Goal: Register for event/course

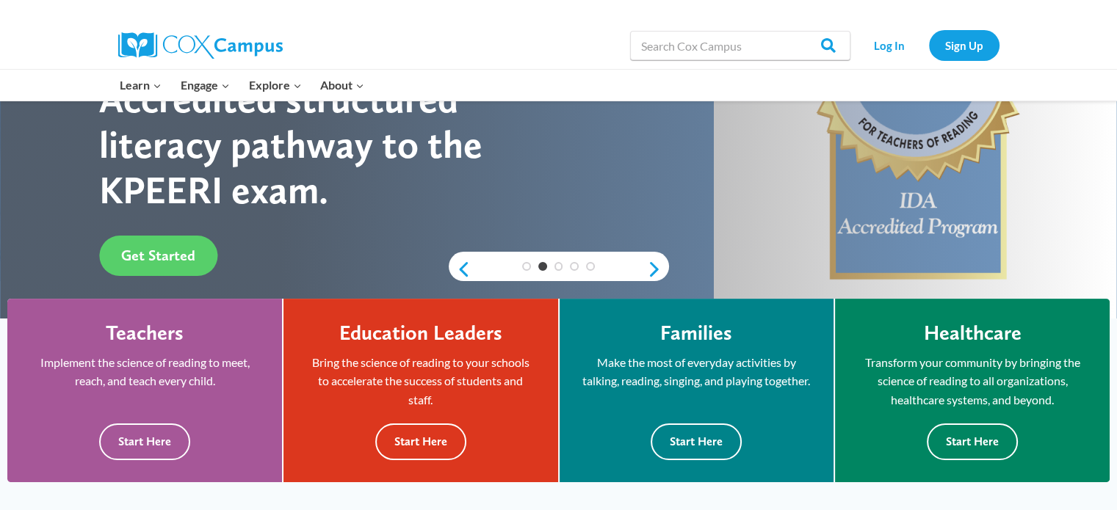
drag, startPoint x: 1124, startPoint y: 70, endPoint x: 1115, endPoint y: 104, distance: 34.9
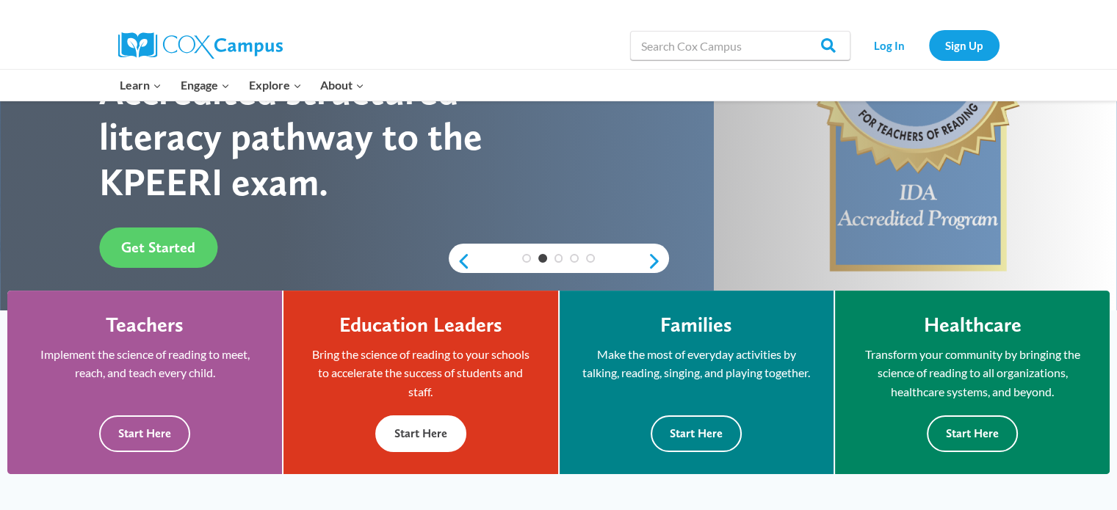
click at [408, 437] on button "Start Here" at bounding box center [420, 434] width 91 height 36
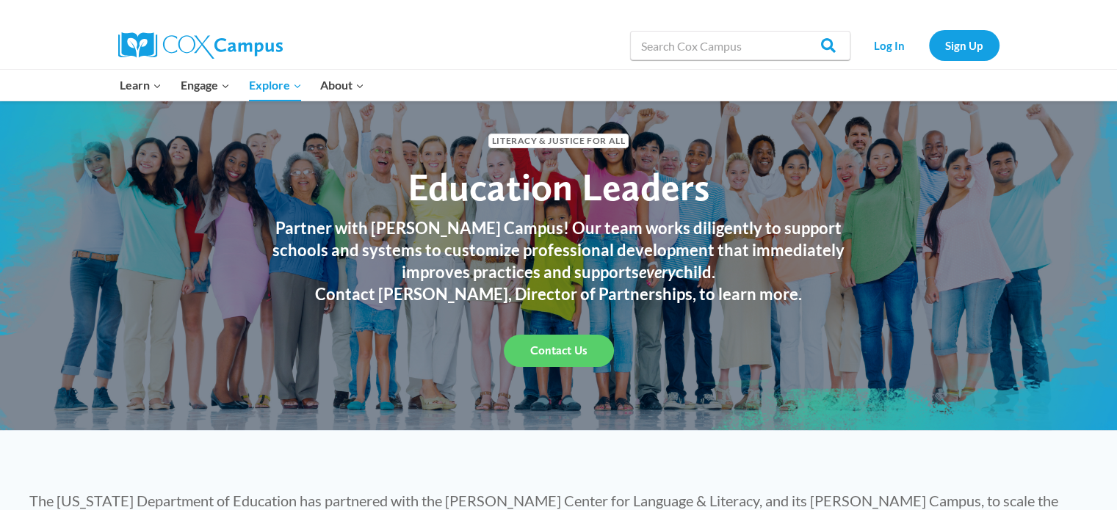
scroll to position [40, 0]
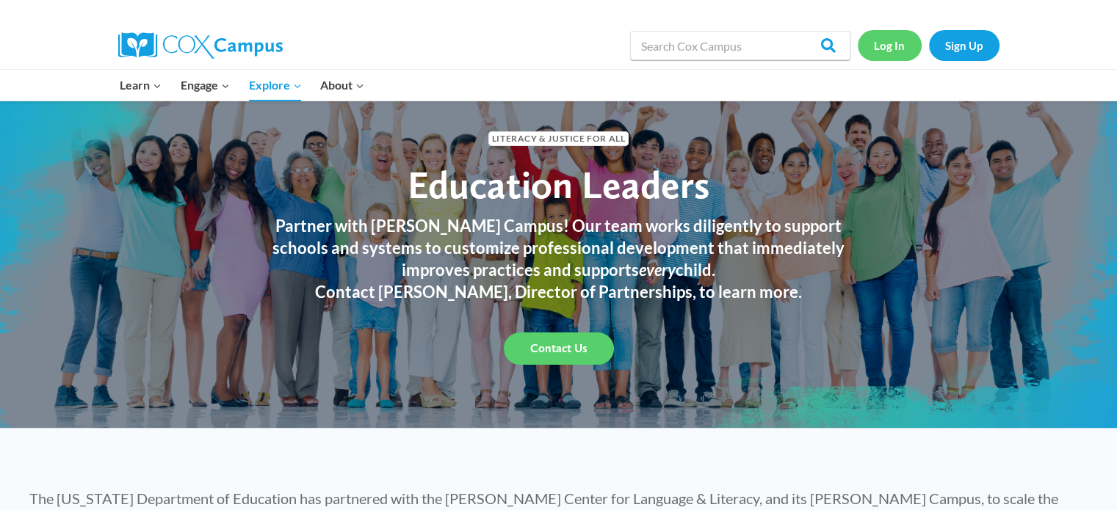
click at [895, 40] on link "Log In" at bounding box center [890, 45] width 64 height 30
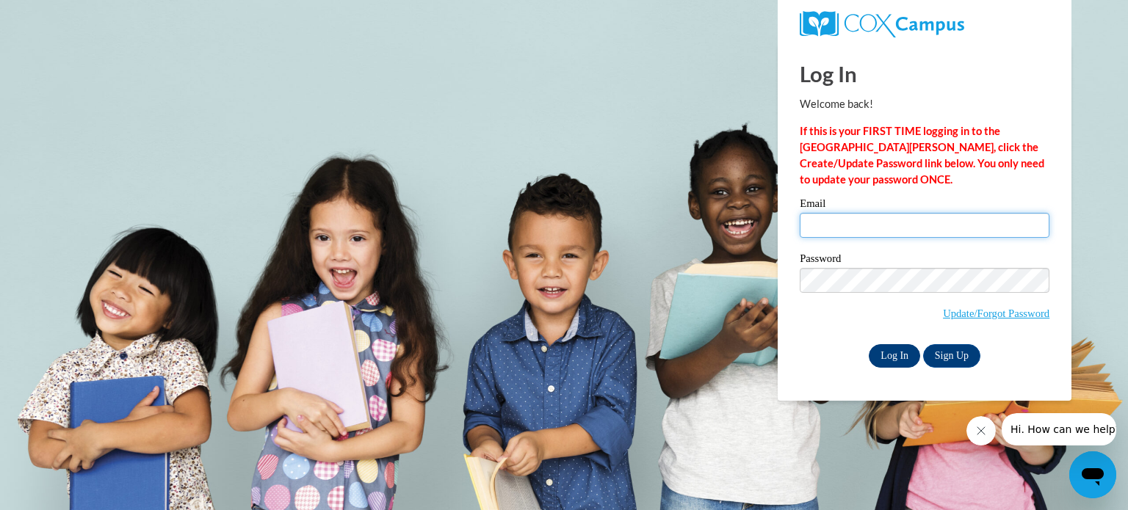
type input "rociocussiespejo@gmail.com"
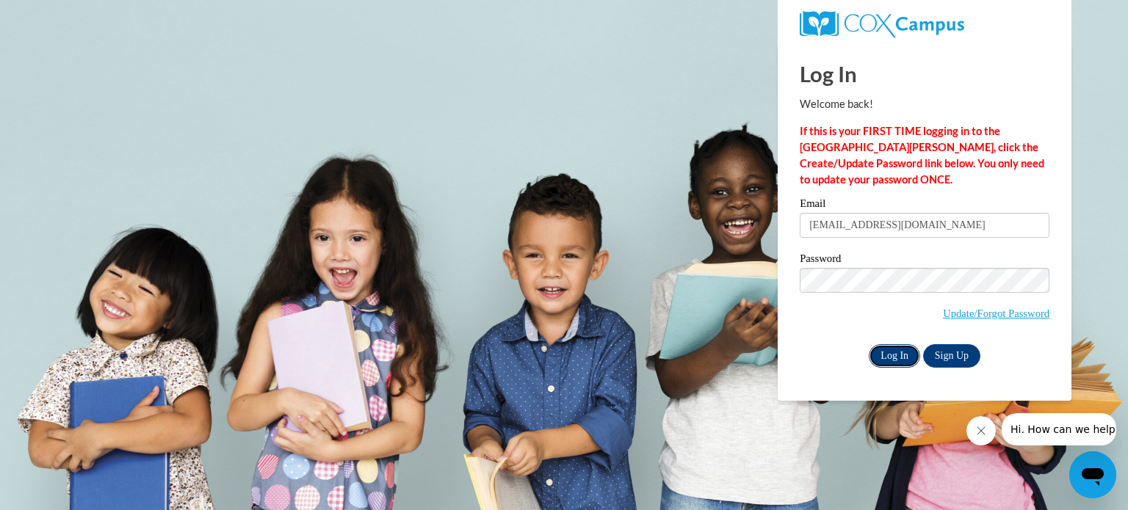
click at [893, 359] on input "Log In" at bounding box center [894, 356] width 51 height 24
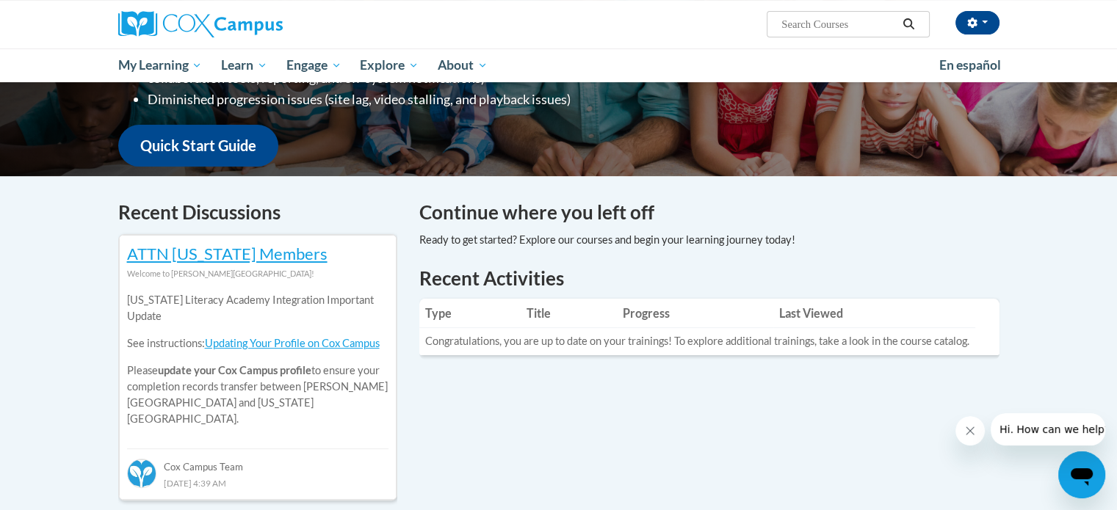
scroll to position [347, 0]
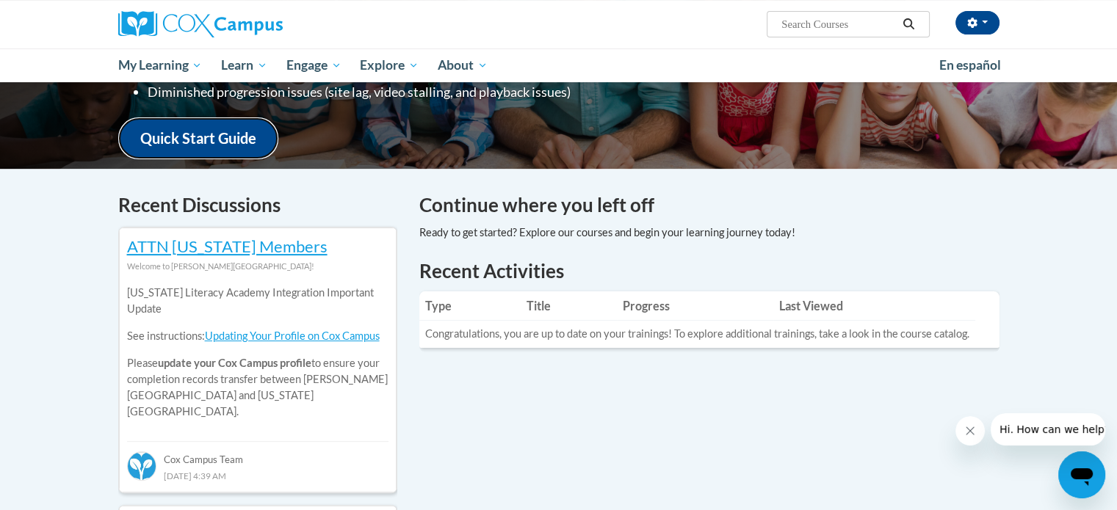
click at [174, 131] on link "Quick Start Guide" at bounding box center [198, 139] width 160 height 42
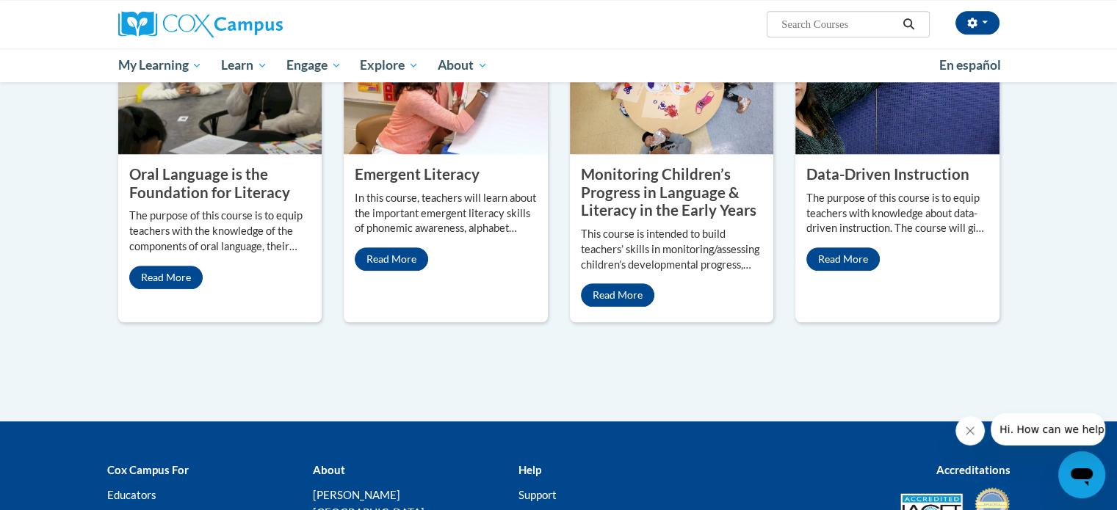
scroll to position [1412, 0]
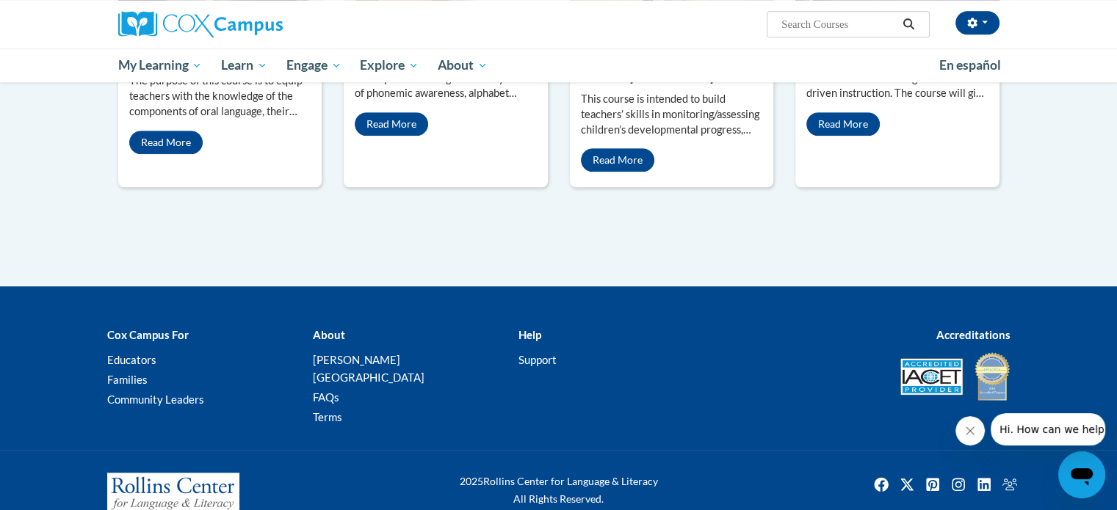
click at [1114, 286] on div at bounding box center [558, 295] width 1117 height 18
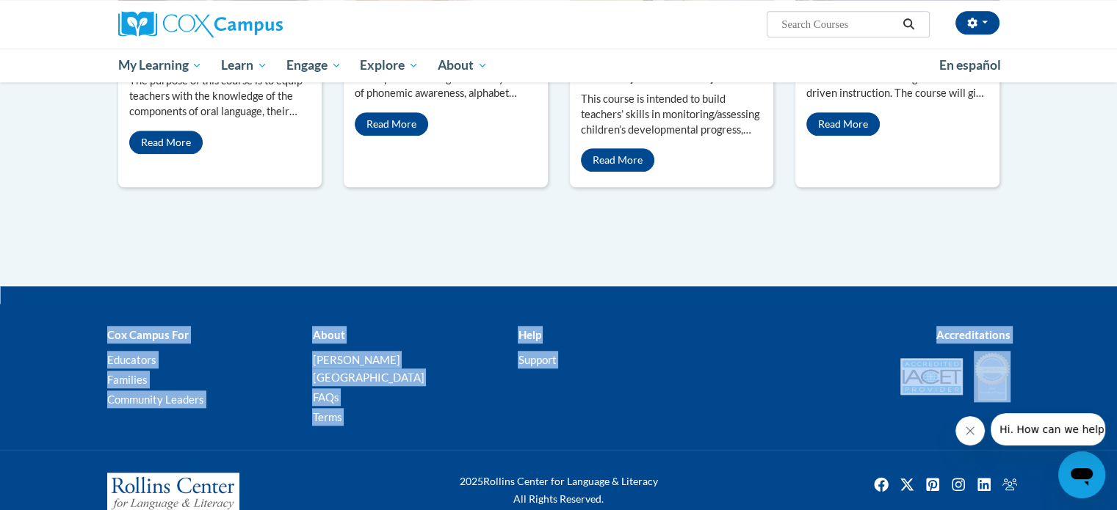
drag, startPoint x: 1114, startPoint y: 268, endPoint x: 1127, endPoint y: 401, distance: 133.7
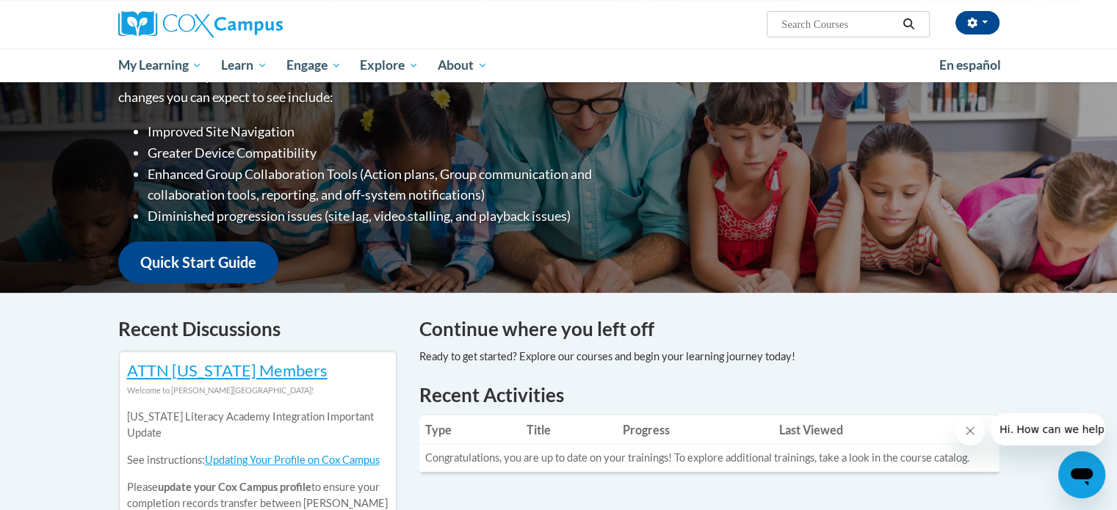
scroll to position [190, 0]
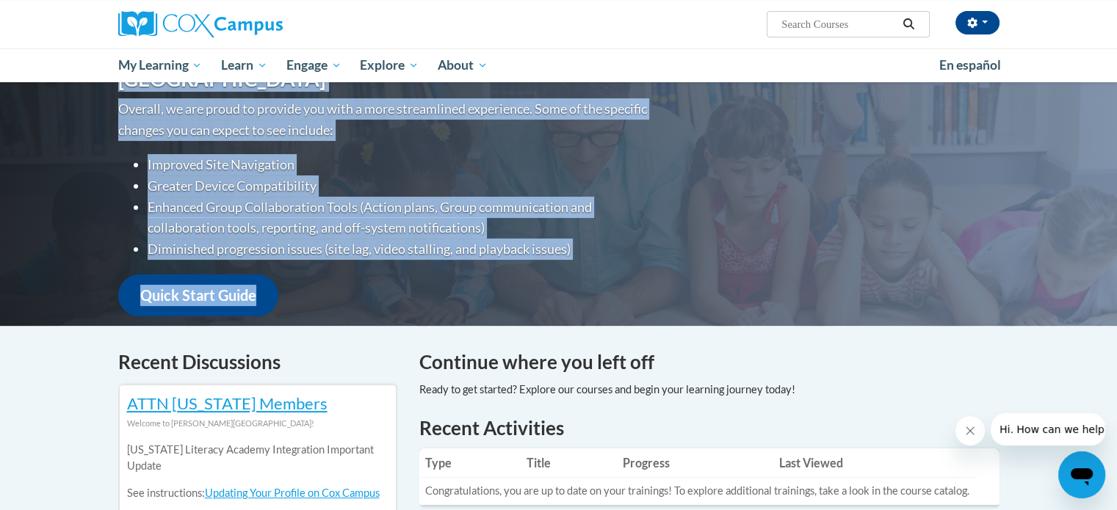
drag, startPoint x: 1087, startPoint y: 92, endPoint x: 1127, endPoint y: 108, distance: 43.5
click at [1116, 108] on html "Ivette Cussi (America/New_York UTC-04:00) My Profile Inbox My Transcripts Log O…" at bounding box center [558, 65] width 1117 height 510
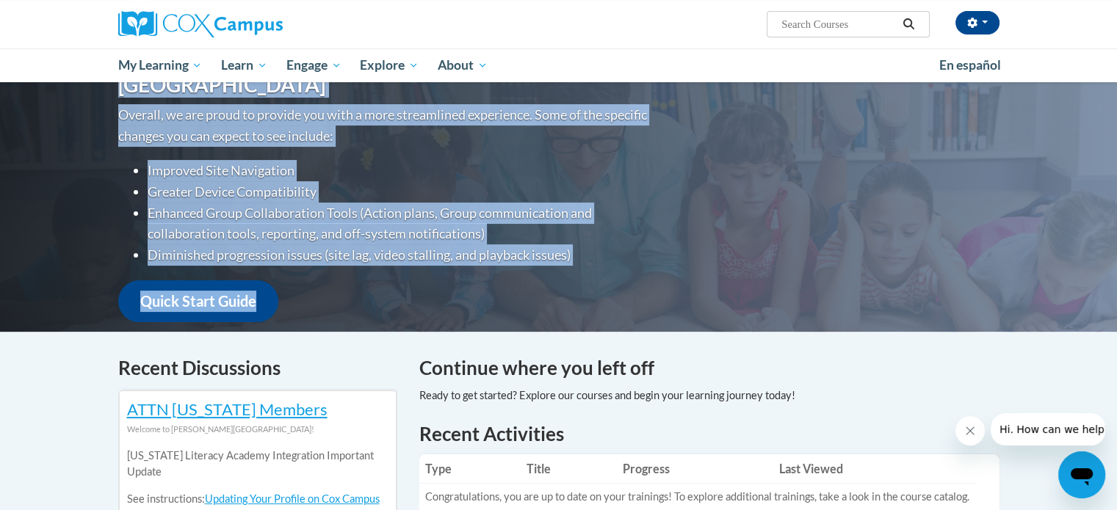
scroll to position [173, 0]
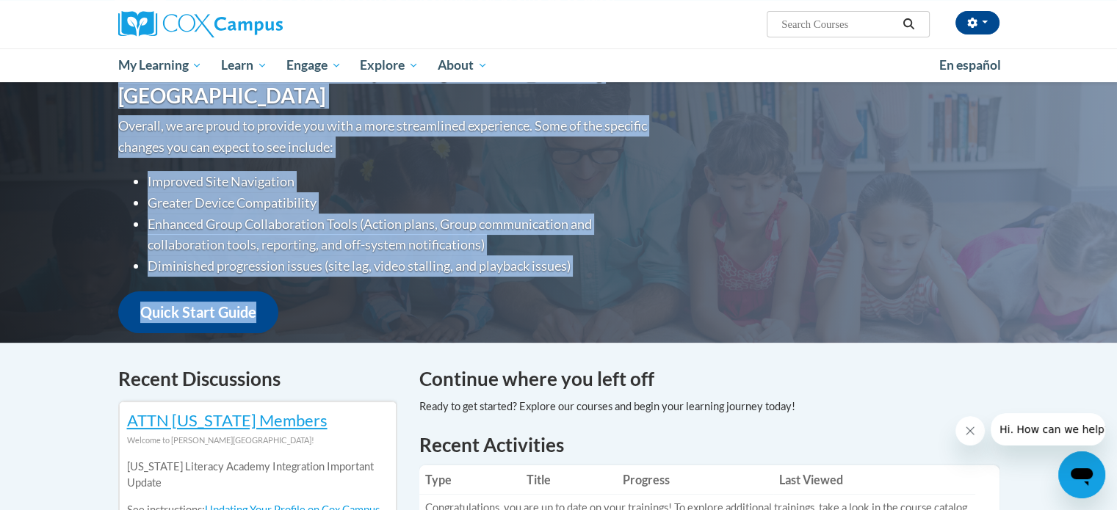
click at [1105, 151] on div "Welcome to the new and improved Cox Campus Overall, we are proud to provide you…" at bounding box center [558, 196] width 1117 height 294
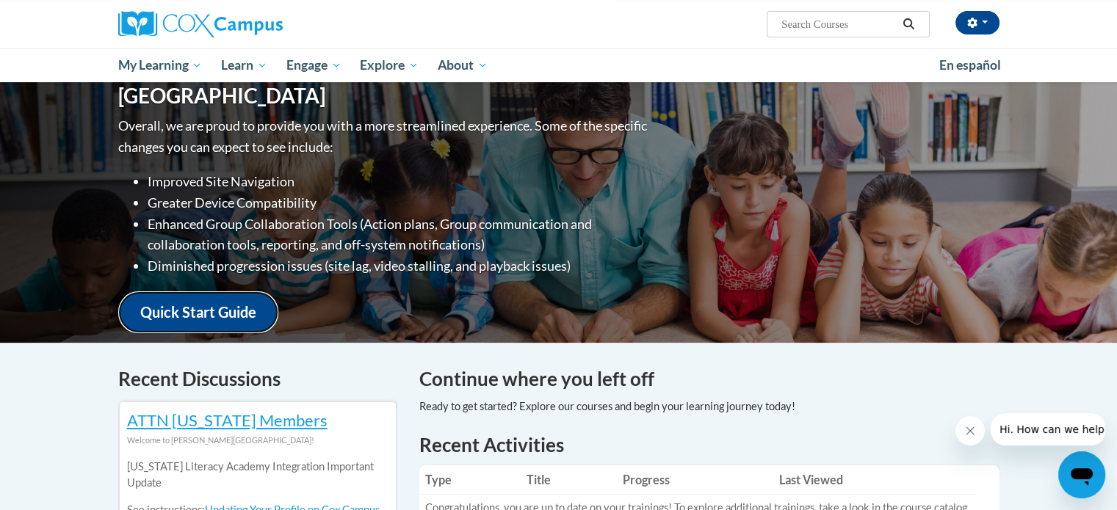
click at [195, 295] on link "Quick Start Guide" at bounding box center [198, 313] width 160 height 42
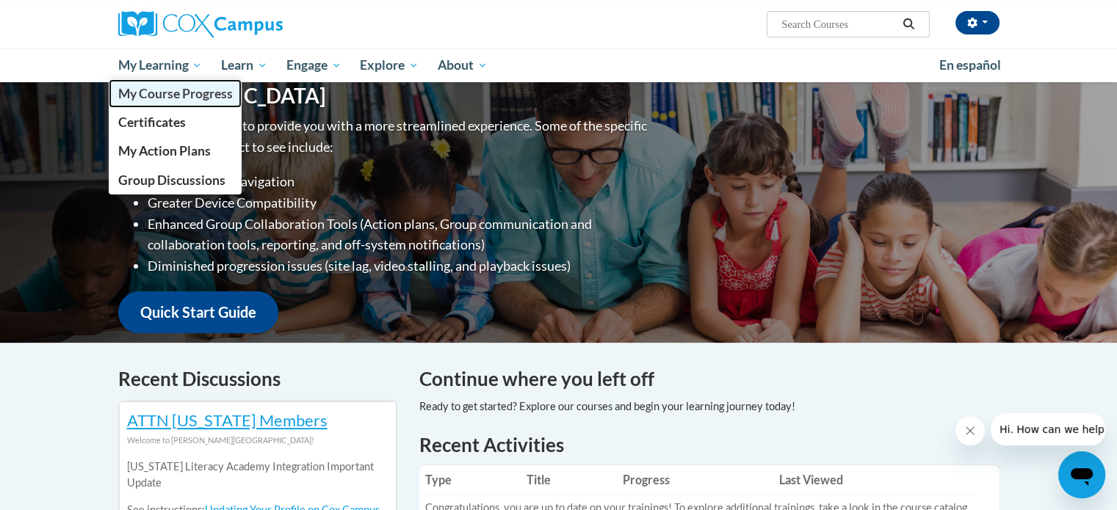
click at [160, 89] on span "My Course Progress" at bounding box center [175, 93] width 115 height 15
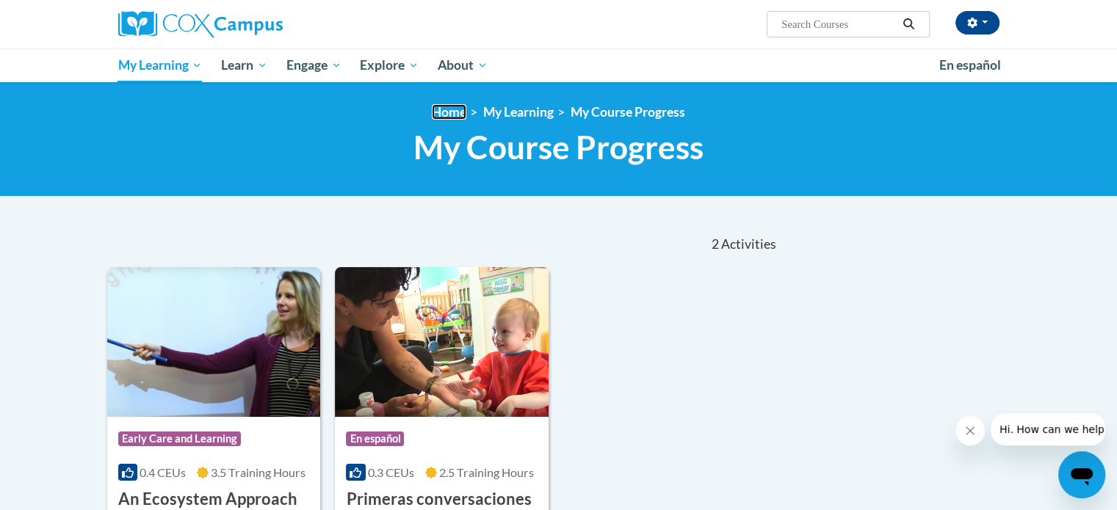
click at [454, 107] on link "Home" at bounding box center [449, 111] width 35 height 15
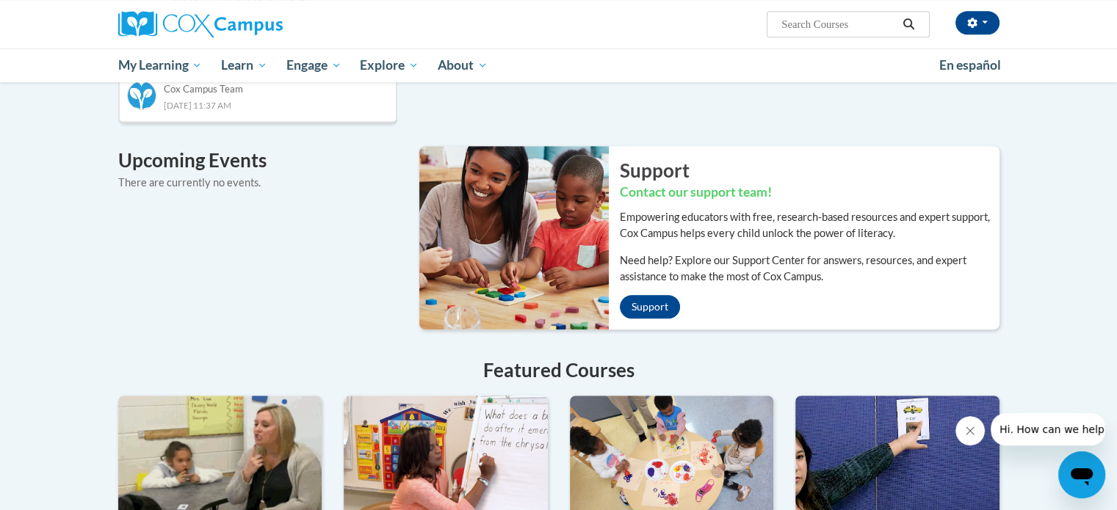
scroll to position [887, 0]
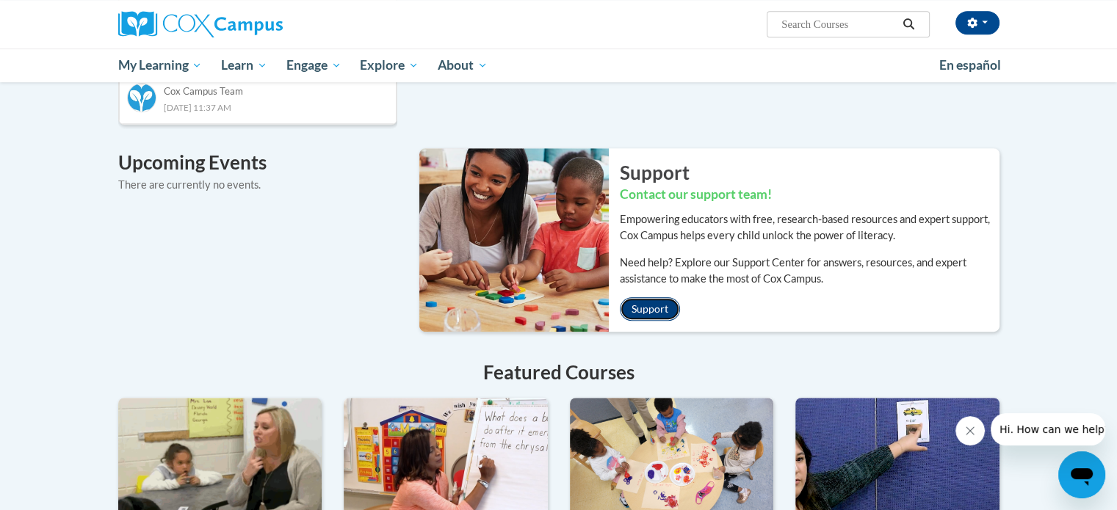
click at [665, 297] on link "Support" at bounding box center [650, 309] width 60 height 24
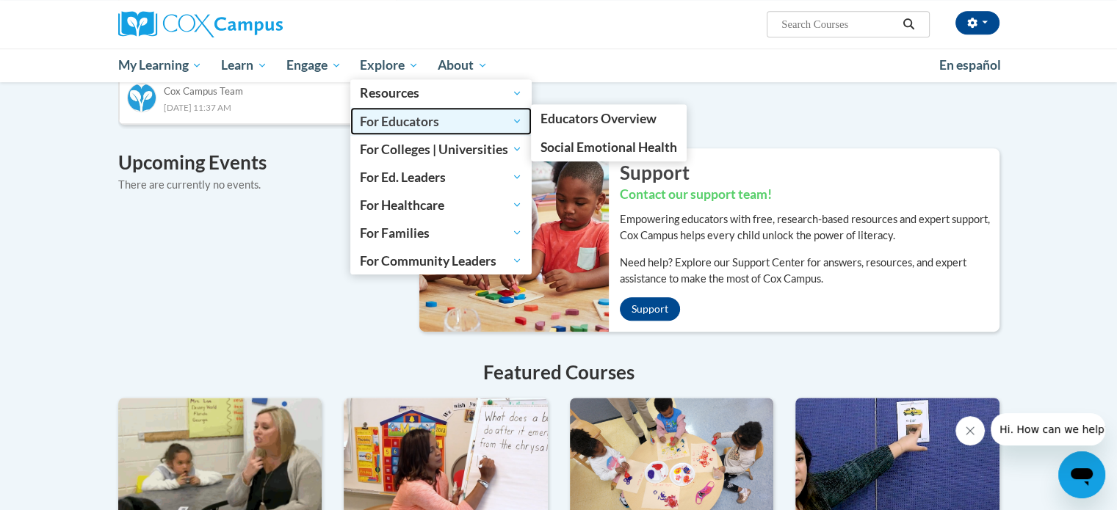
click at [417, 125] on span "For Educators" at bounding box center [441, 121] width 162 height 18
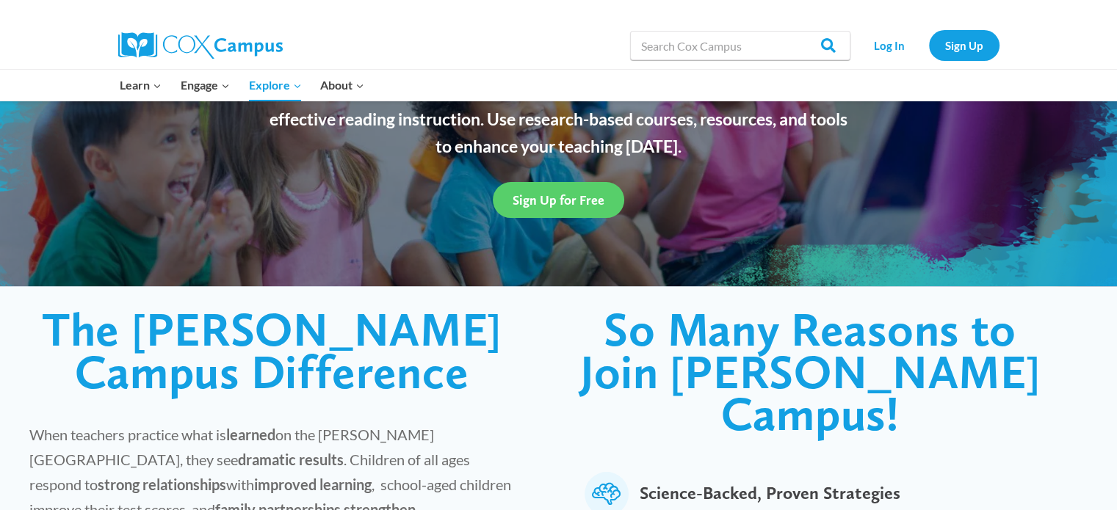
scroll to position [145, 0]
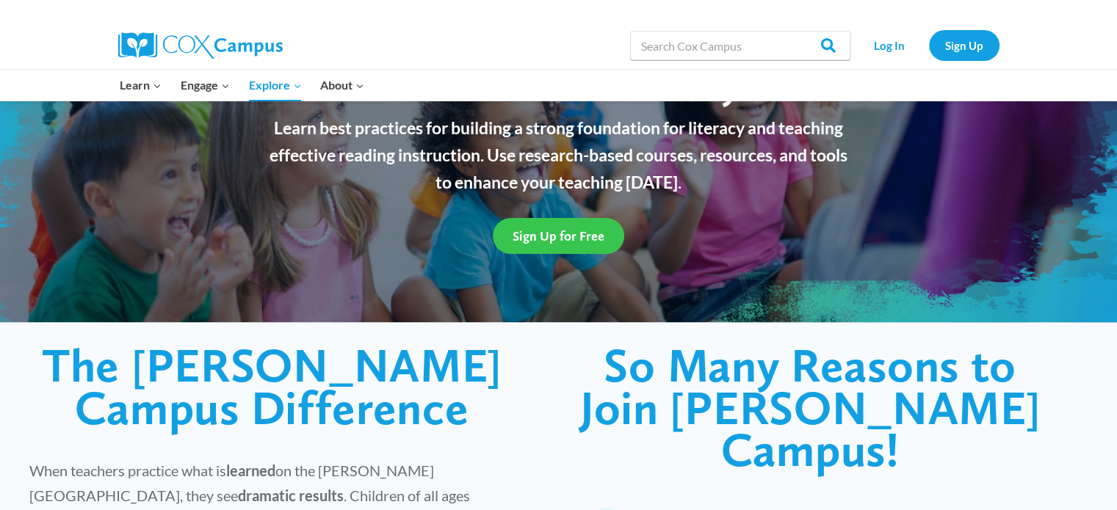
click at [591, 237] on span "Sign Up for Free" at bounding box center [559, 235] width 92 height 15
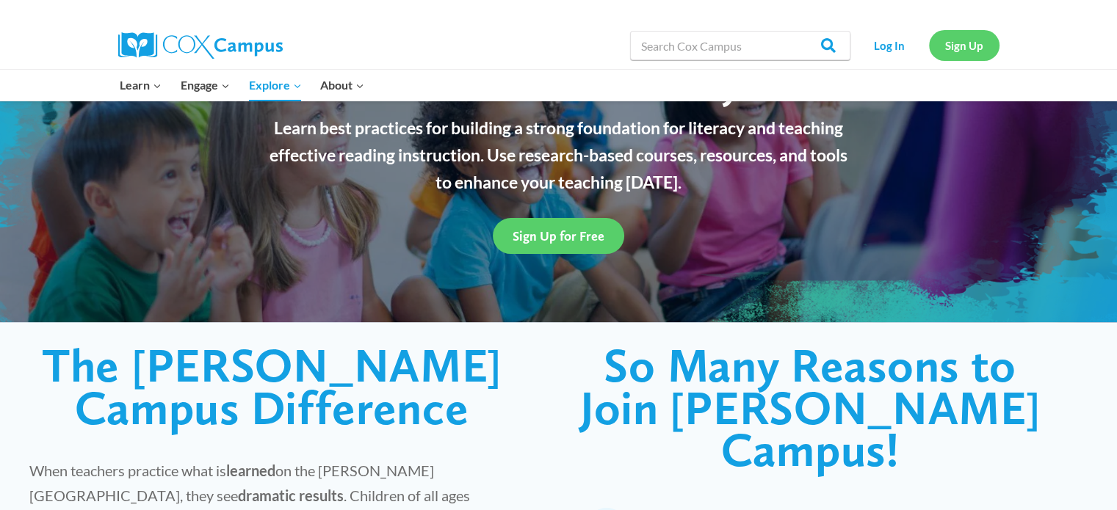
click at [946, 43] on link "Sign Up" at bounding box center [964, 45] width 71 height 30
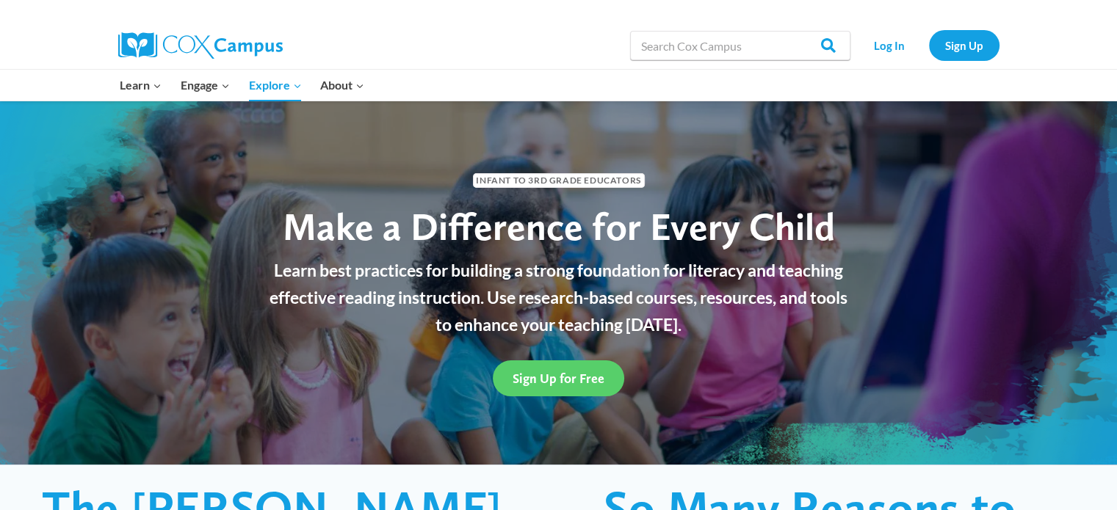
scroll to position [0, 0]
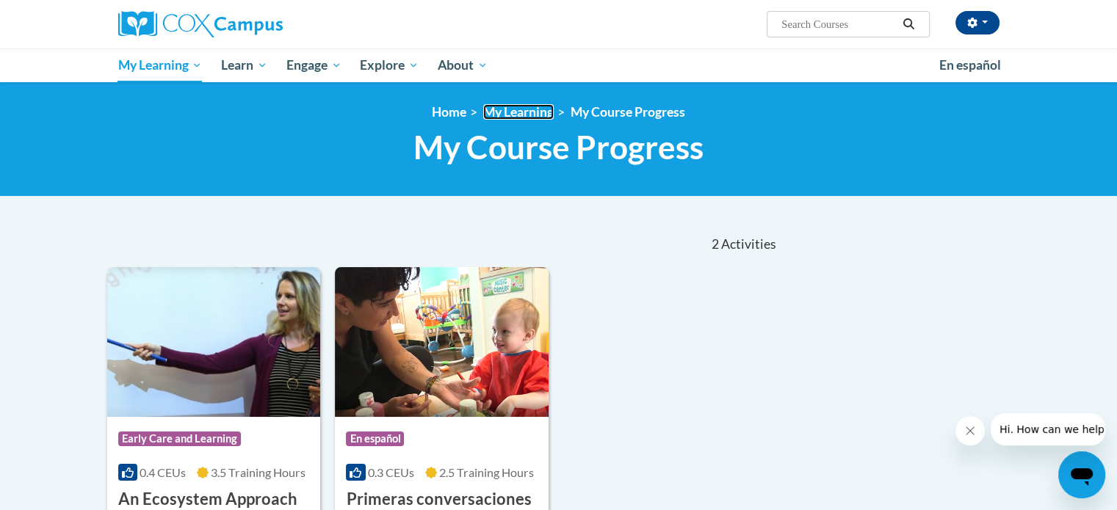
click at [517, 120] on link "My Learning" at bounding box center [518, 111] width 71 height 15
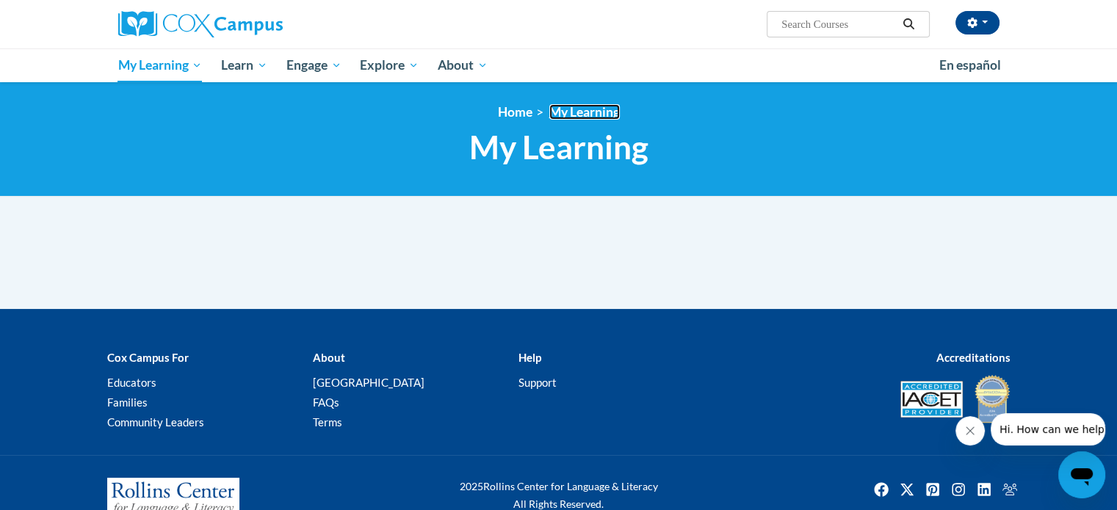
click at [560, 109] on link "My Learning" at bounding box center [584, 111] width 71 height 15
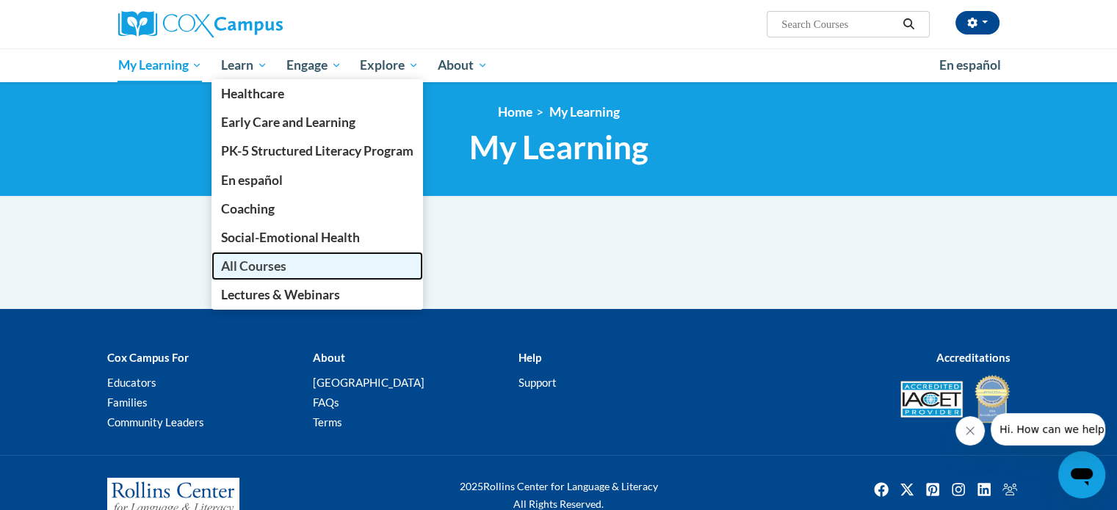
click at [267, 261] on span "All Courses" at bounding box center [253, 266] width 65 height 15
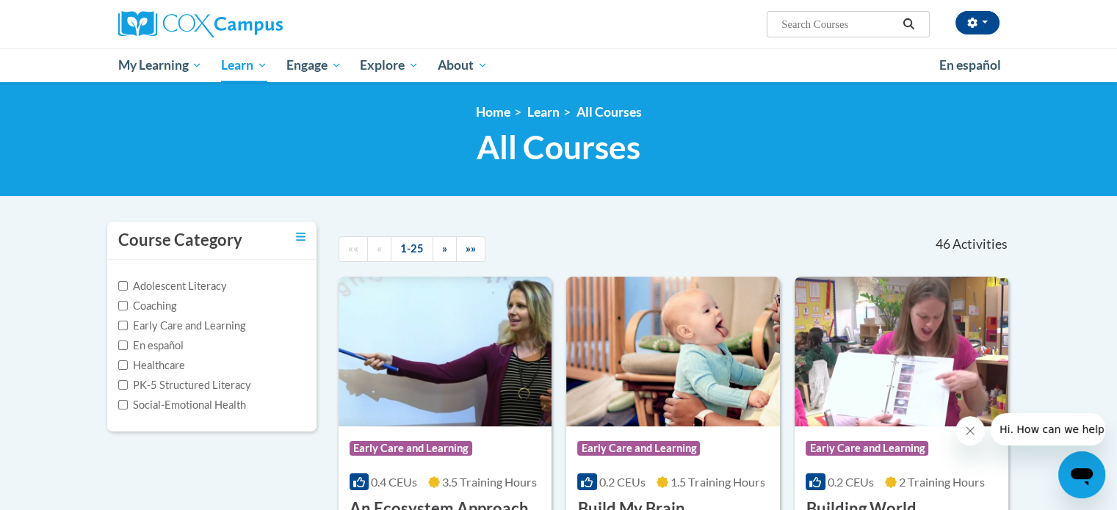
click at [171, 284] on label "Adolescent Literacy" at bounding box center [172, 286] width 109 height 16
click at [128, 284] on input "Adolescent Literacy" at bounding box center [123, 286] width 10 height 10
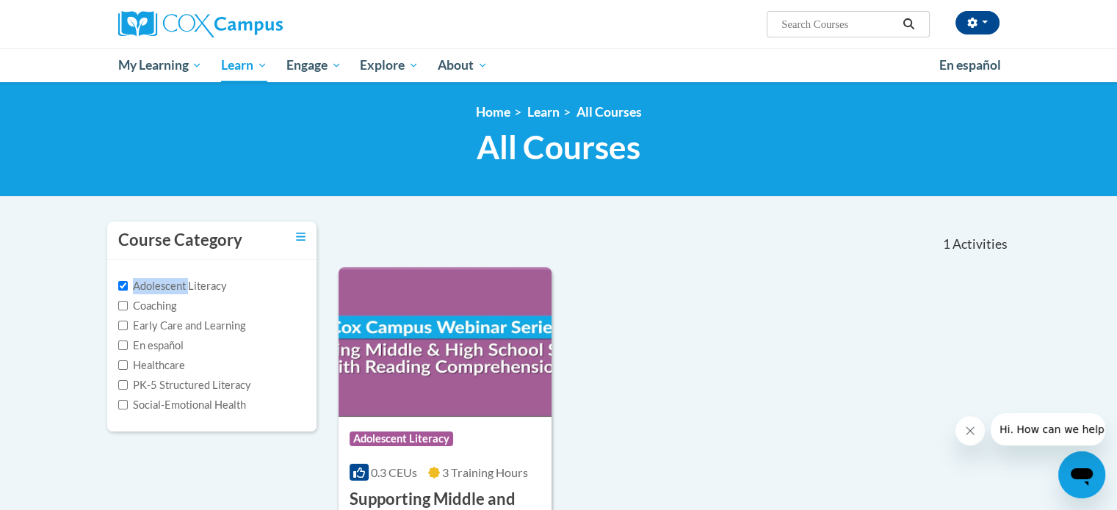
click at [171, 284] on label "Adolescent Literacy" at bounding box center [172, 286] width 109 height 16
click at [128, 284] on input "Adolescent Literacy" at bounding box center [123, 286] width 10 height 10
checkbox input "false"
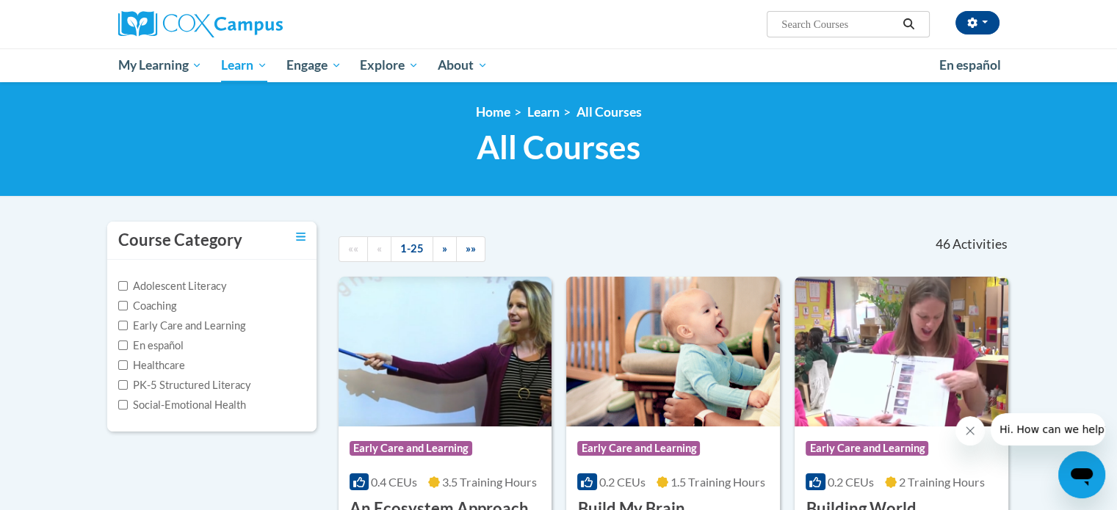
click at [155, 306] on label "Coaching" at bounding box center [147, 306] width 58 height 16
click at [128, 306] on input "Coaching" at bounding box center [123, 306] width 10 height 10
checkbox input "true"
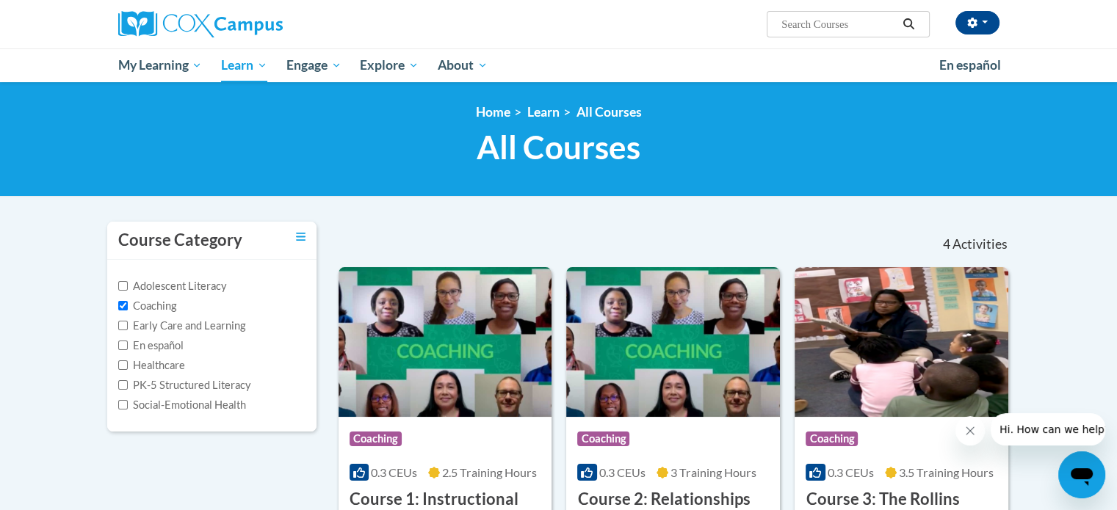
click at [160, 328] on label "Early Care and Learning" at bounding box center [181, 326] width 127 height 16
click at [128, 328] on input "Early Care and Learning" at bounding box center [123, 326] width 10 height 10
checkbox input "true"
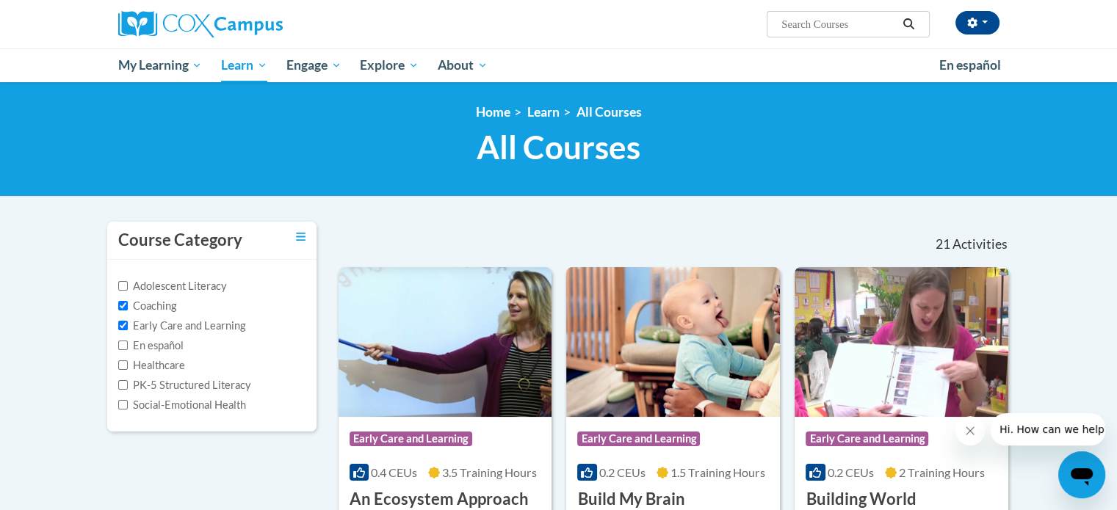
click at [170, 350] on label "En español" at bounding box center [150, 346] width 65 height 16
click at [128, 350] on input "En español" at bounding box center [123, 346] width 10 height 10
click at [170, 350] on label "En español" at bounding box center [150, 346] width 65 height 16
click at [128, 350] on input "En español" at bounding box center [123, 346] width 10 height 10
click at [170, 350] on label "En español" at bounding box center [150, 346] width 65 height 16
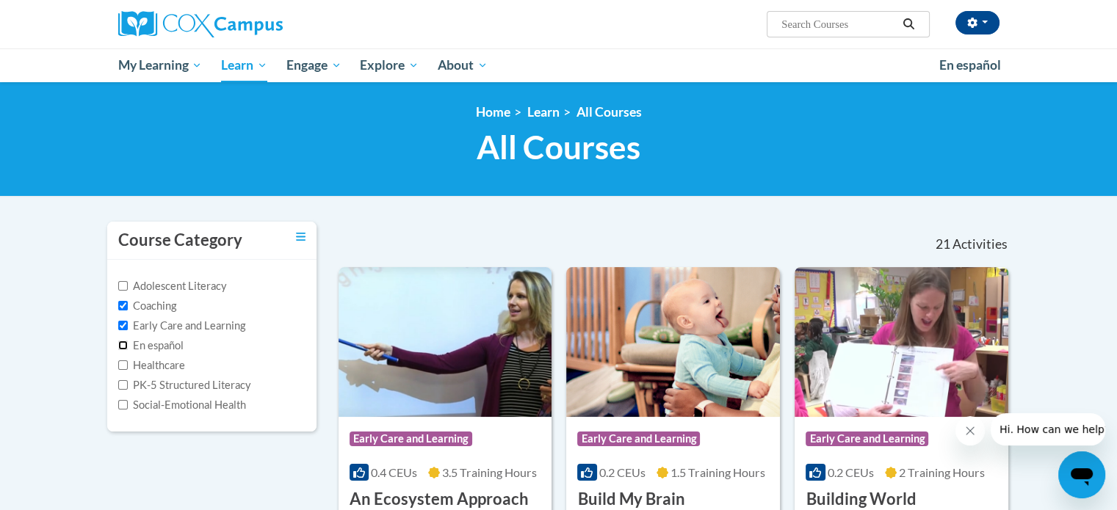
click at [128, 350] on input "En español" at bounding box center [123, 346] width 10 height 10
checkbox input "true"
click at [167, 372] on label "Healthcare" at bounding box center [151, 366] width 67 height 16
click at [128, 370] on input "Healthcare" at bounding box center [123, 366] width 10 height 10
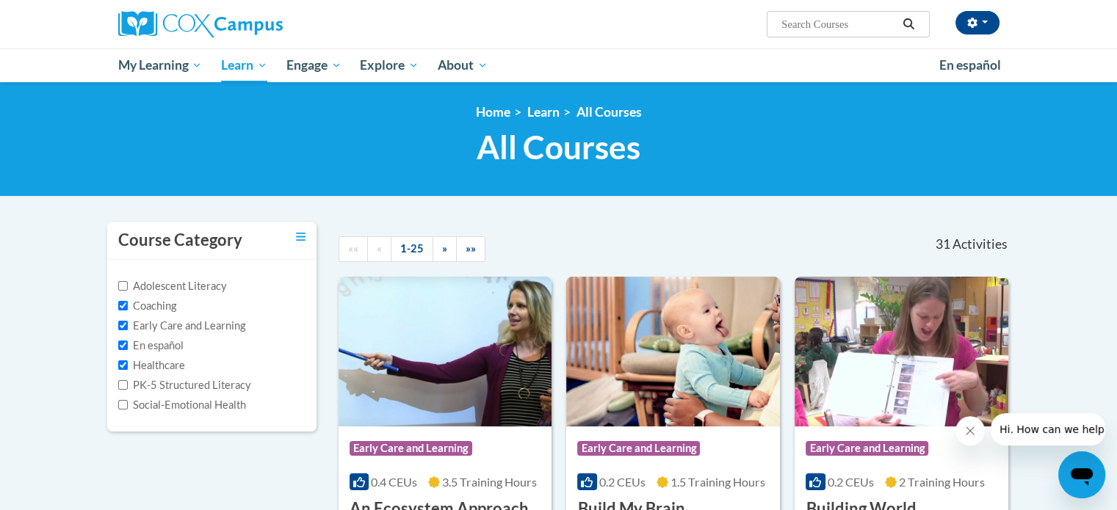
click at [167, 367] on label "Healthcare" at bounding box center [151, 366] width 67 height 16
click at [128, 367] on input "Healthcare" at bounding box center [123, 366] width 10 height 10
checkbox input "false"
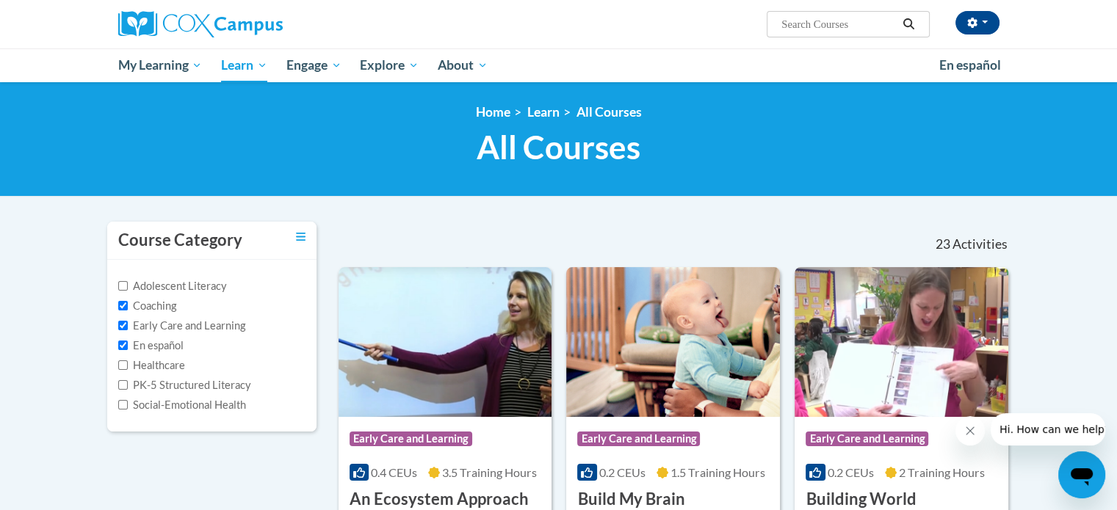
click at [165, 342] on label "En español" at bounding box center [150, 346] width 65 height 16
click at [128, 342] on input "En español" at bounding box center [123, 346] width 10 height 10
checkbox input "false"
click at [174, 325] on label "Early Care and Learning" at bounding box center [181, 326] width 127 height 16
click at [128, 325] on input "Early Care and Learning" at bounding box center [123, 326] width 10 height 10
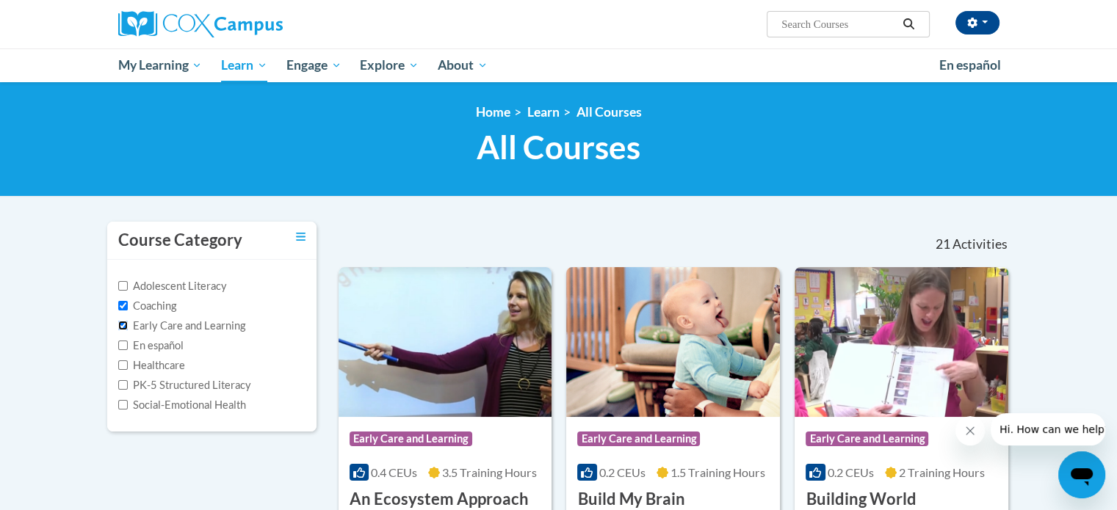
checkbox input "false"
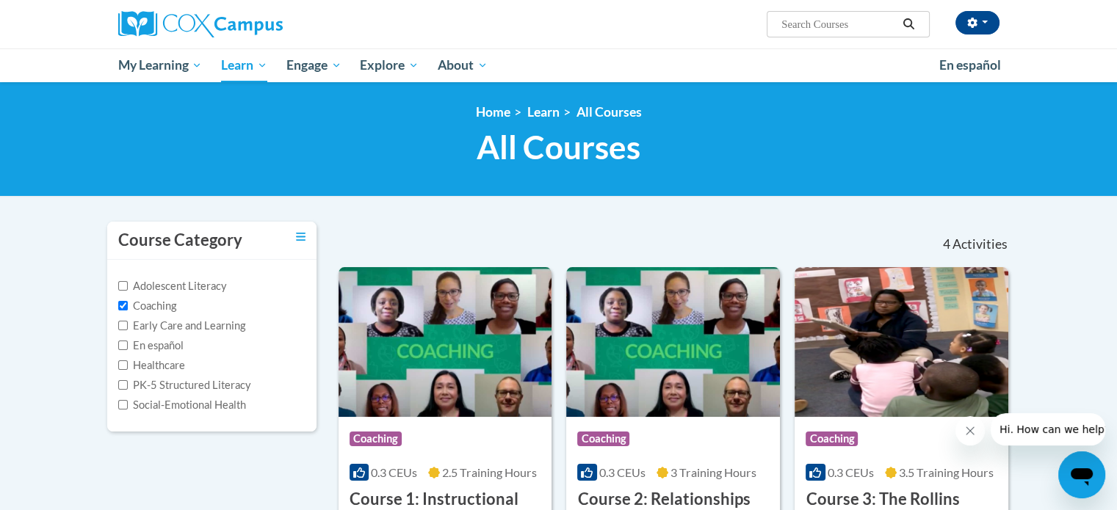
click at [171, 298] on label "Coaching" at bounding box center [147, 306] width 58 height 16
click at [128, 301] on input "Coaching" at bounding box center [123, 306] width 10 height 10
checkbox input "false"
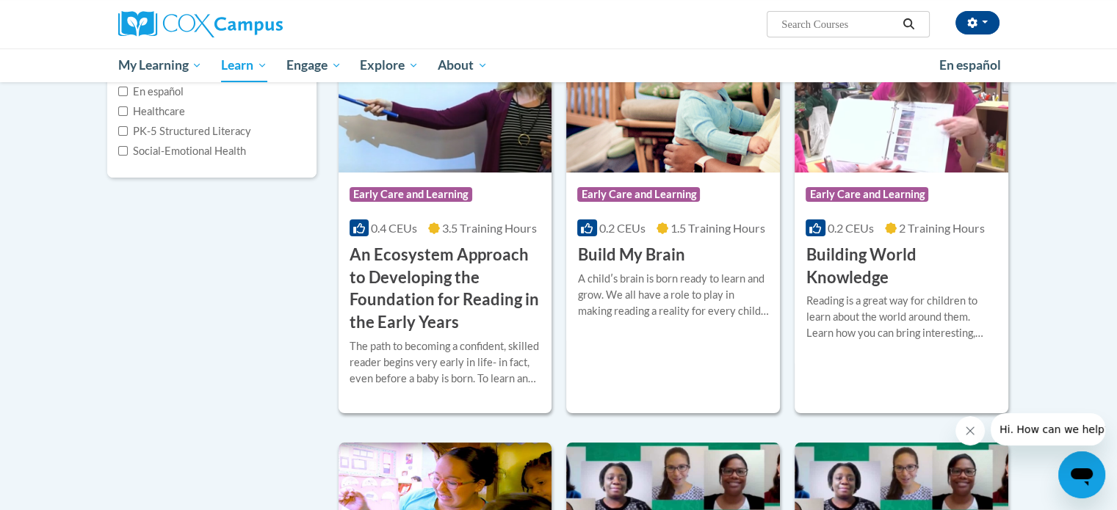
scroll to position [259, 0]
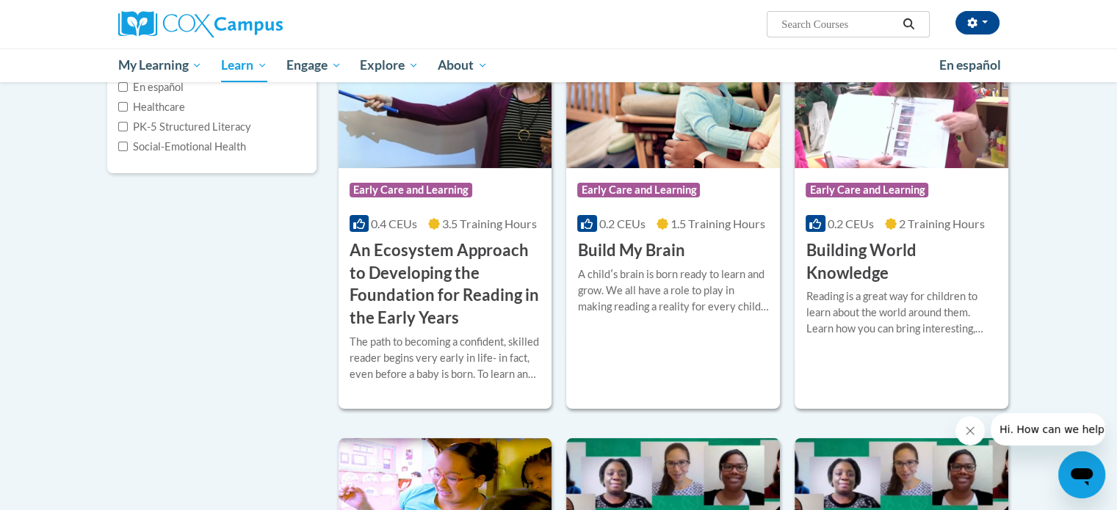
drag, startPoint x: 1103, startPoint y: 99, endPoint x: 1121, endPoint y: 95, distance: 18.0
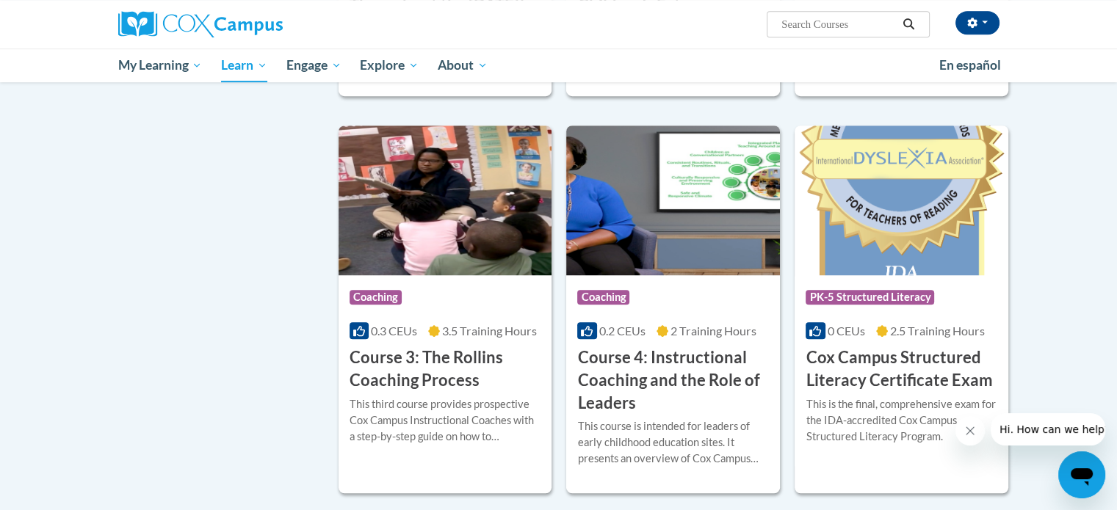
scroll to position [959, 0]
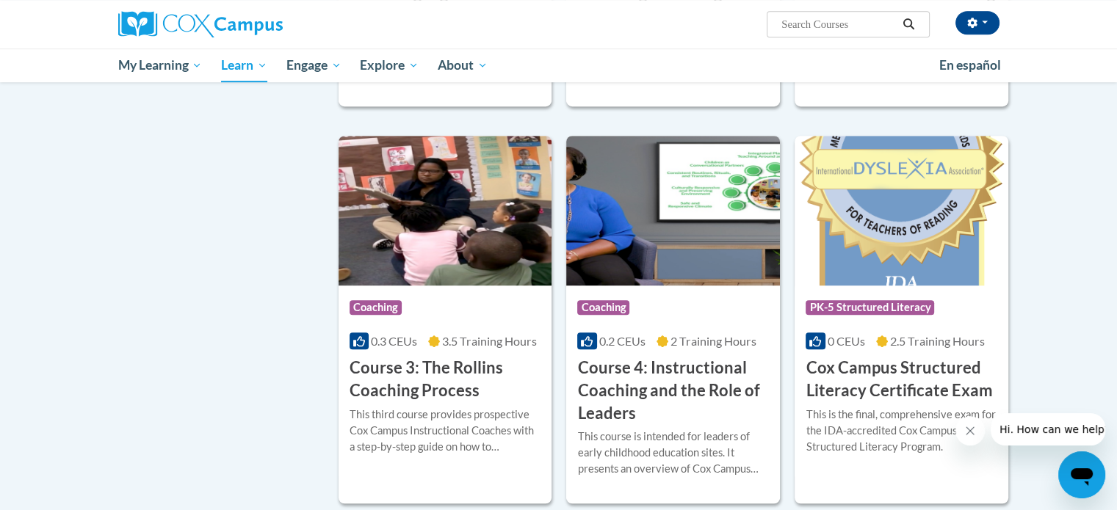
drag, startPoint x: 1112, startPoint y: 177, endPoint x: 1119, endPoint y: 173, distance: 8.2
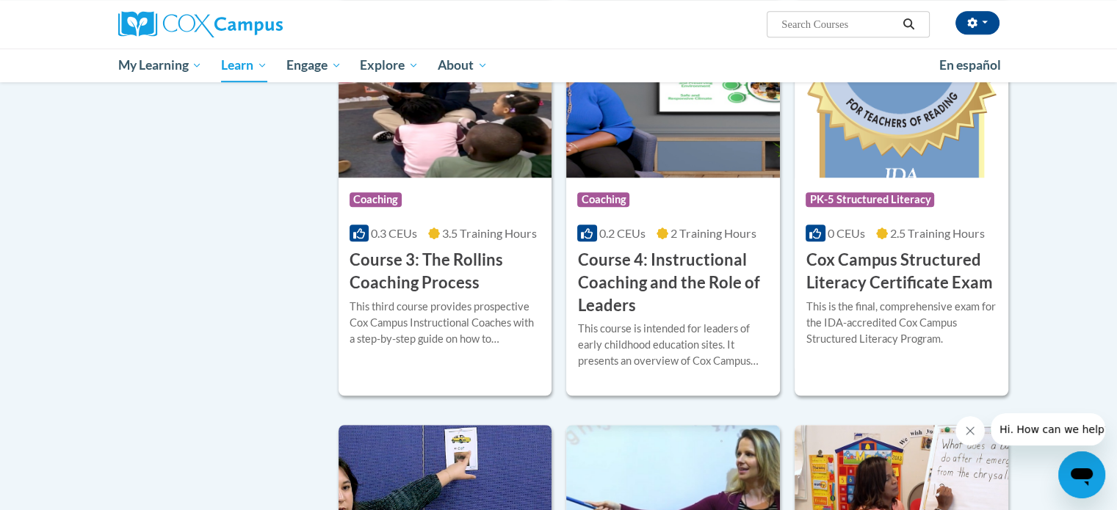
scroll to position [1072, 0]
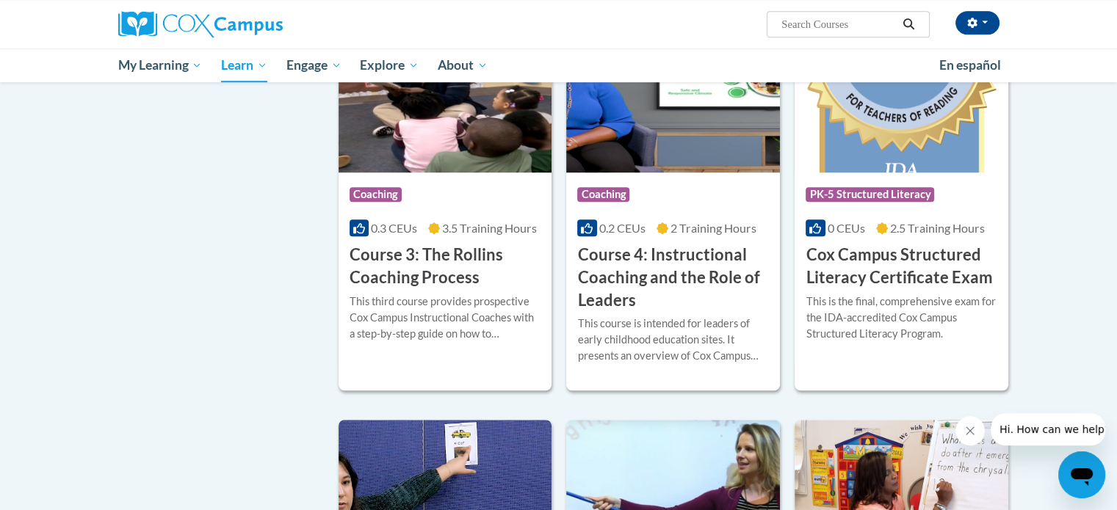
drag, startPoint x: 1084, startPoint y: 187, endPoint x: 1125, endPoint y: 178, distance: 42.1
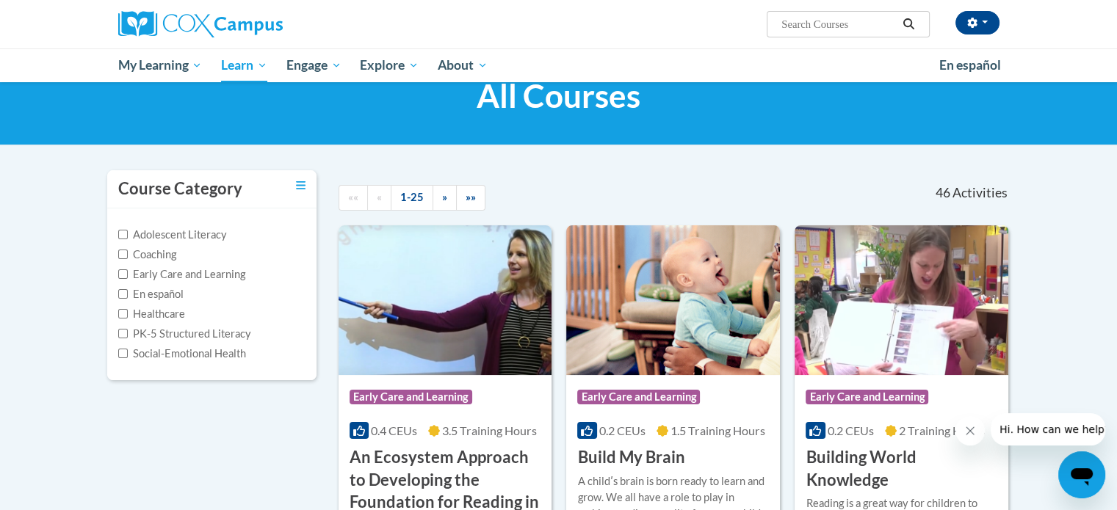
scroll to position [41, 0]
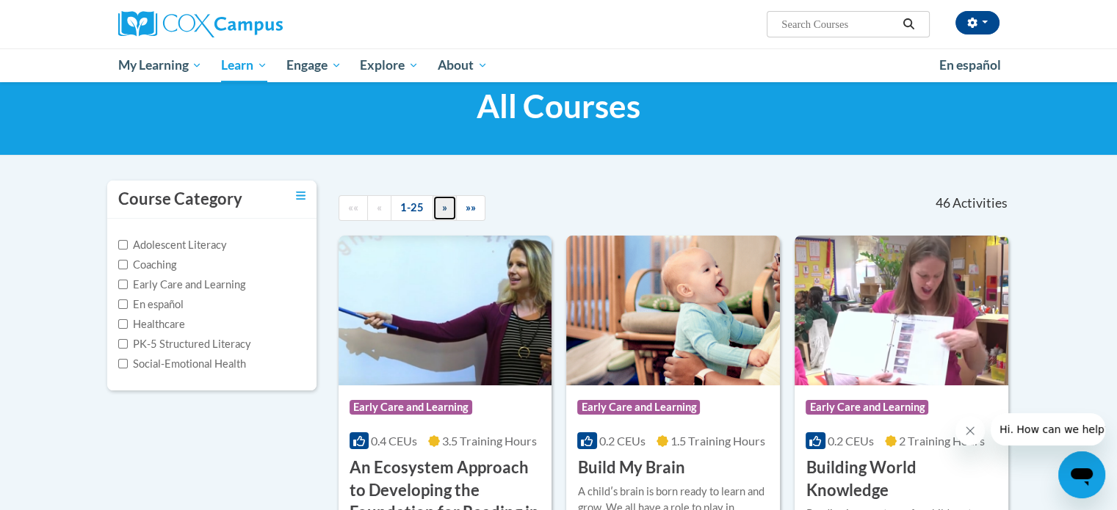
click at [439, 212] on link "»" at bounding box center [445, 208] width 24 height 26
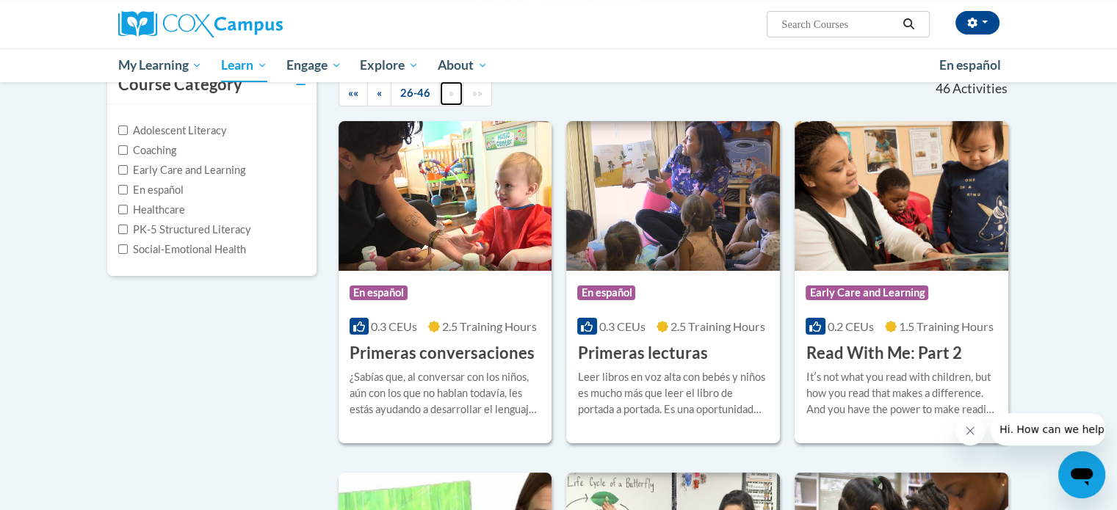
scroll to position [159, 0]
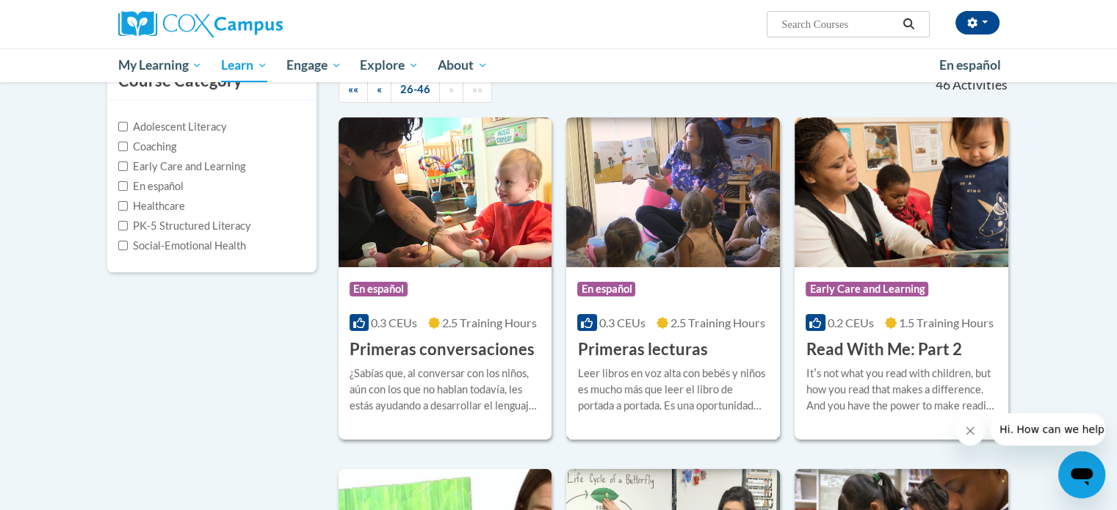
click at [646, 355] on h3 "Primeras lecturas" at bounding box center [642, 350] width 130 height 23
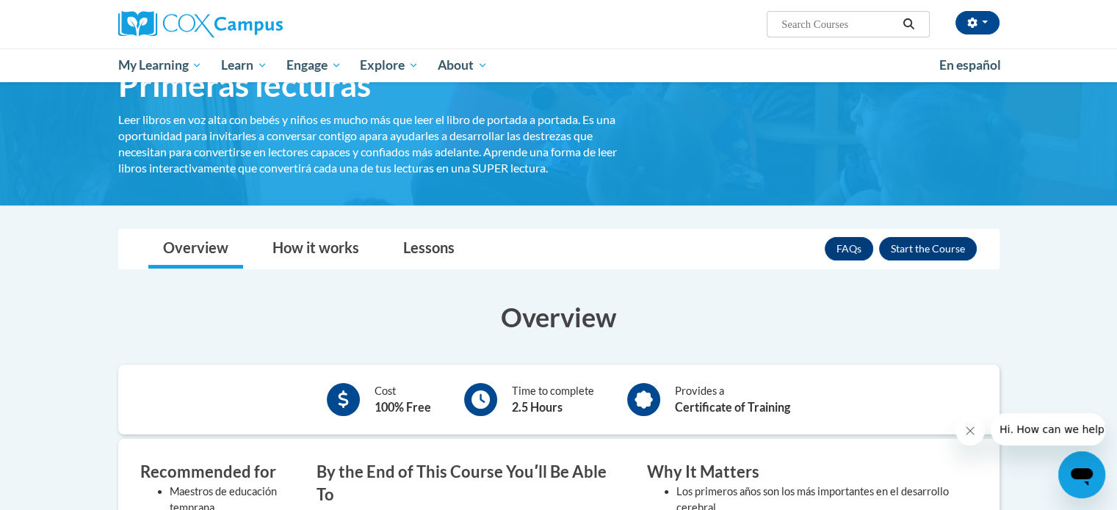
scroll to position [63, 0]
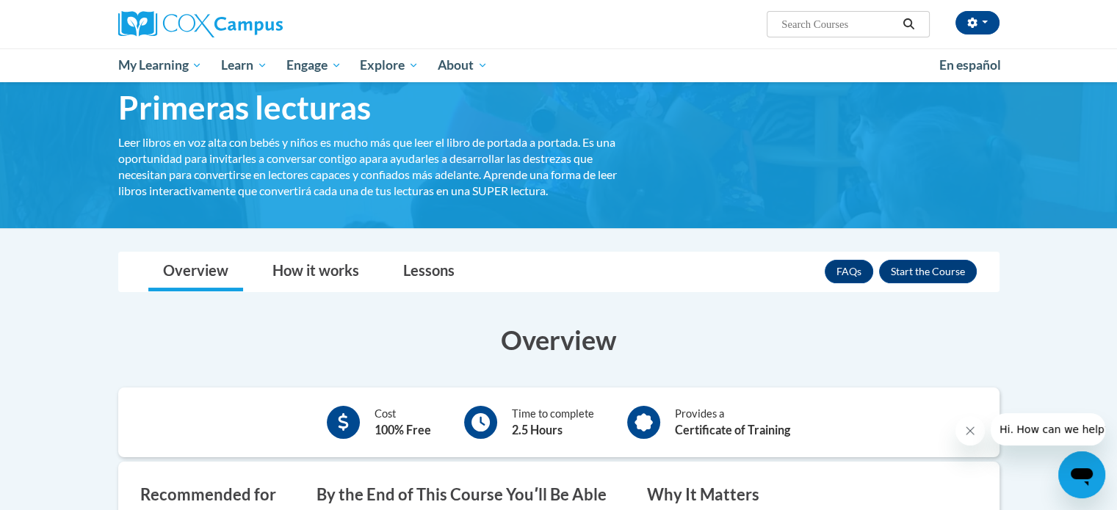
drag, startPoint x: 1127, startPoint y: 68, endPoint x: 1094, endPoint y: 90, distance: 40.7
click at [1094, 90] on html "Ivette Cussi (America/New_York UTC-04:00) My Profile Inbox My Transcripts Log O…" at bounding box center [558, 192] width 1117 height 510
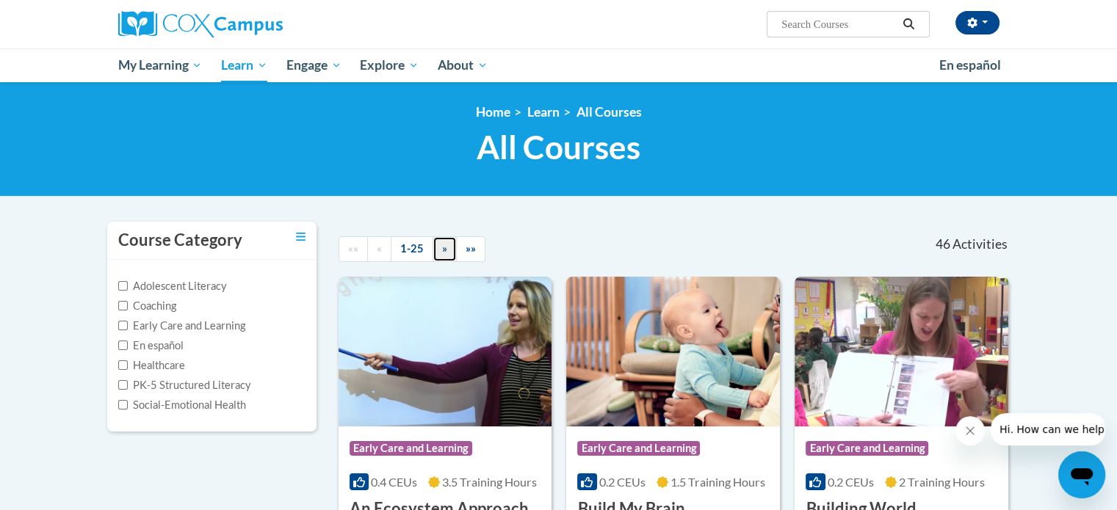
click at [440, 256] on link "»" at bounding box center [445, 250] width 24 height 26
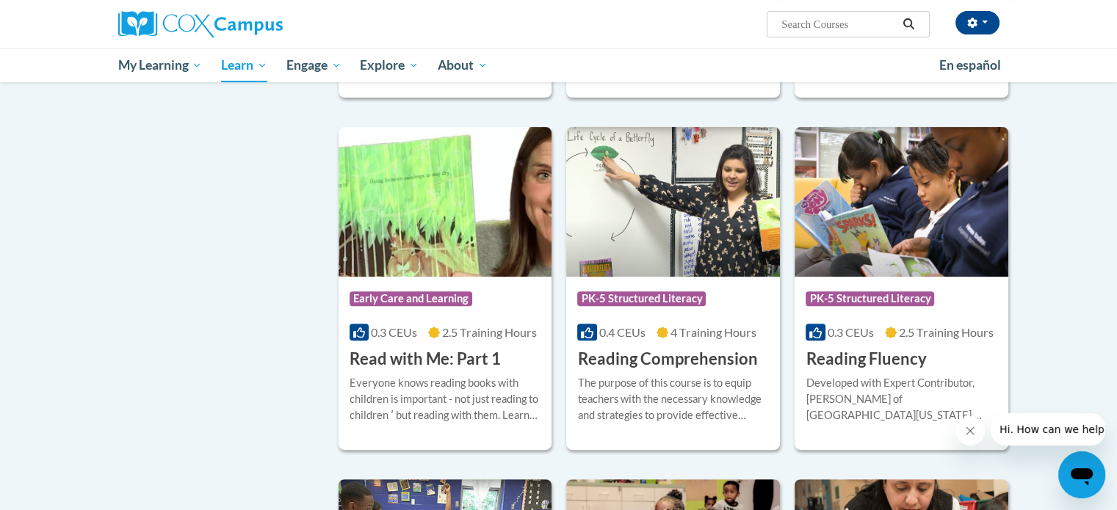
scroll to position [497, 0]
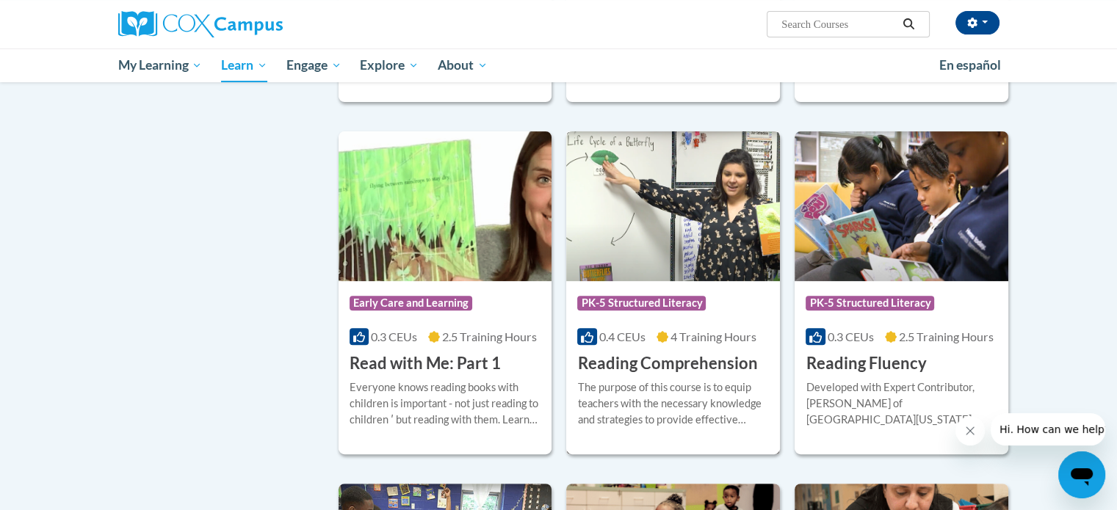
click at [698, 239] on img at bounding box center [673, 206] width 214 height 150
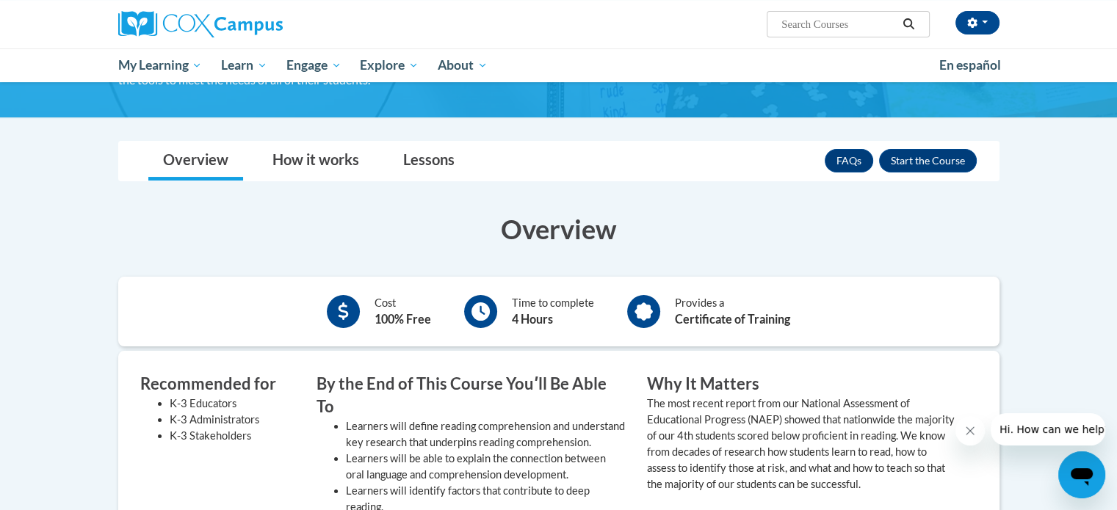
scroll to position [153, 0]
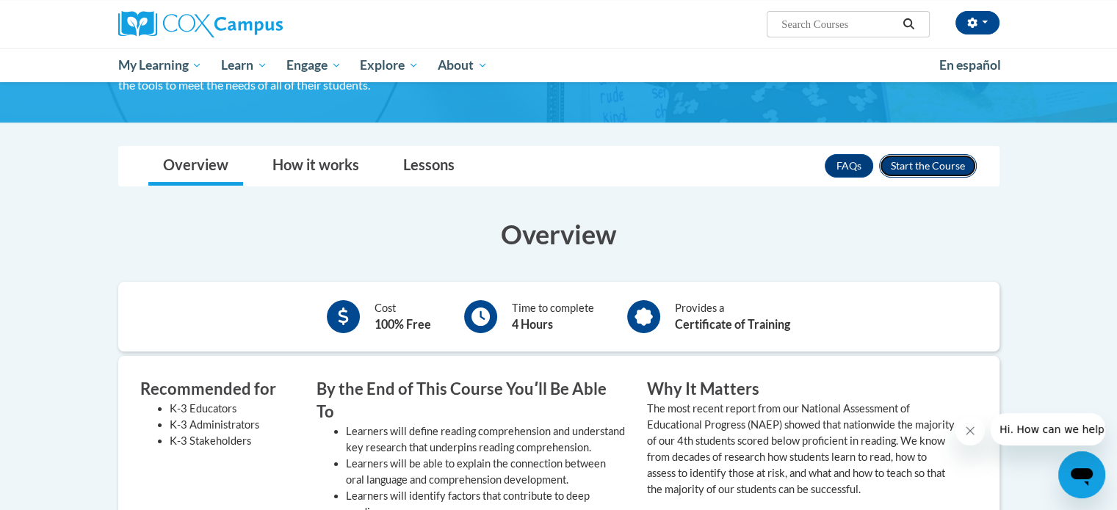
click at [943, 170] on button "Enroll" at bounding box center [928, 166] width 98 height 24
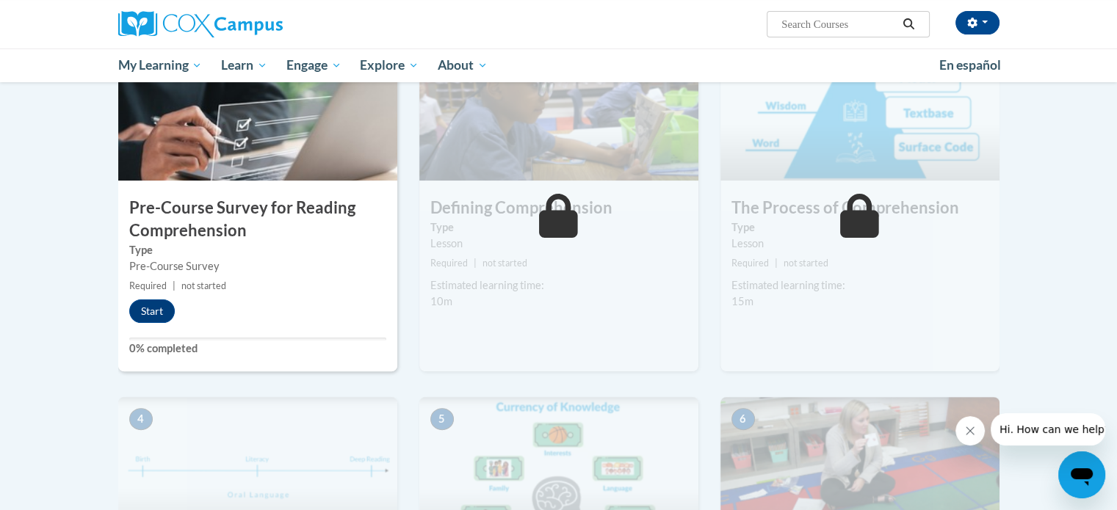
scroll to position [356, 0]
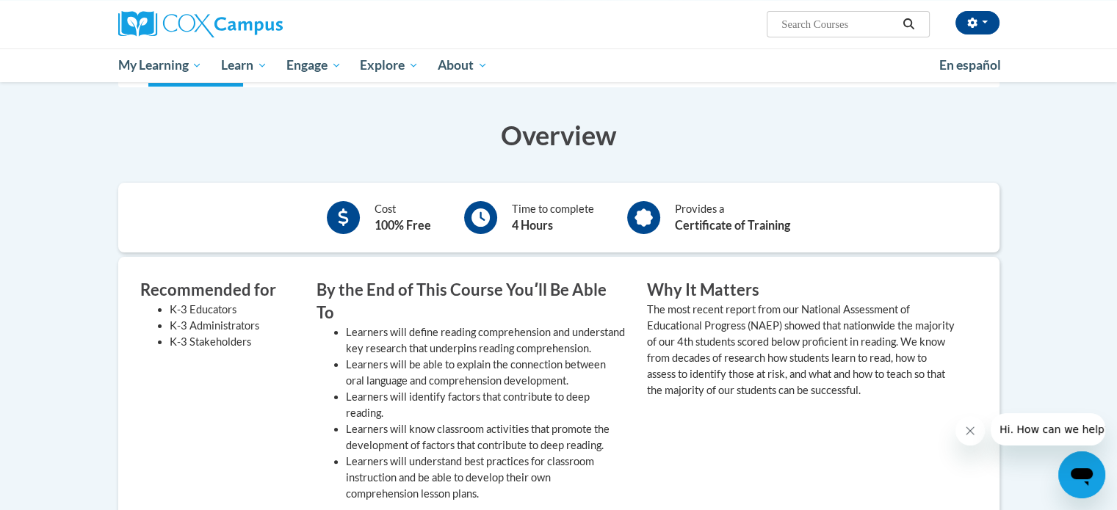
scroll to position [253, 0]
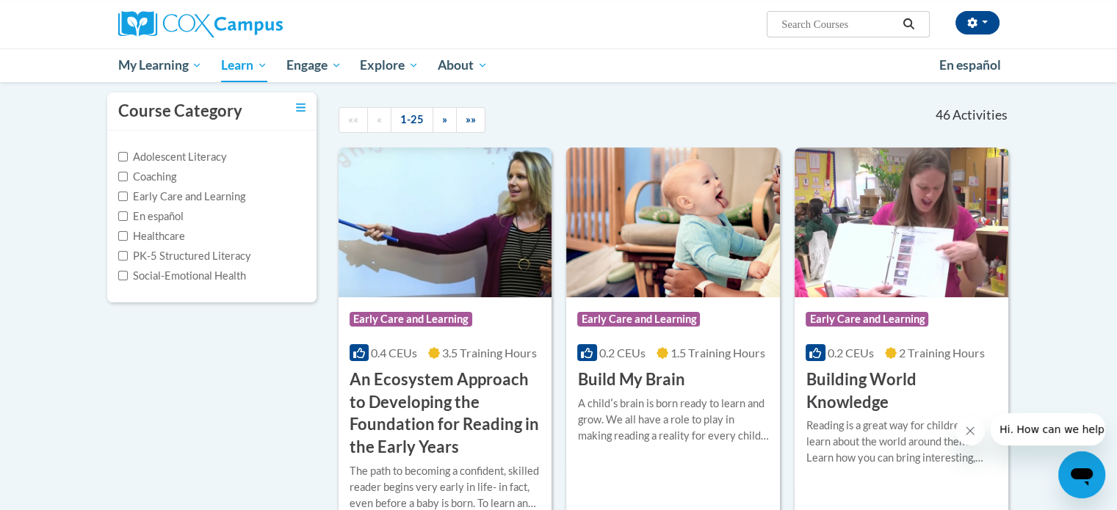
scroll to position [144, 0]
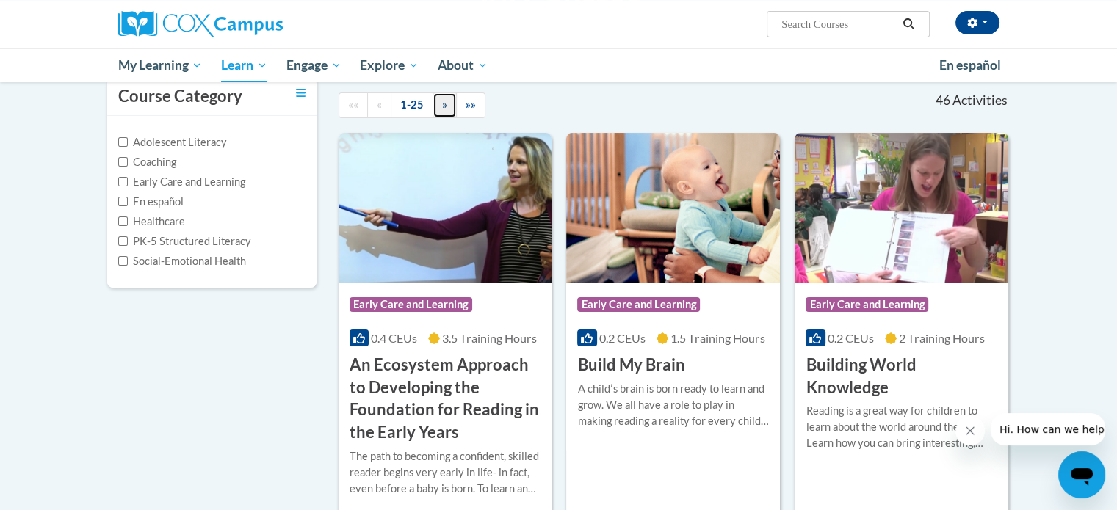
click at [442, 100] on span "»" at bounding box center [444, 104] width 5 height 12
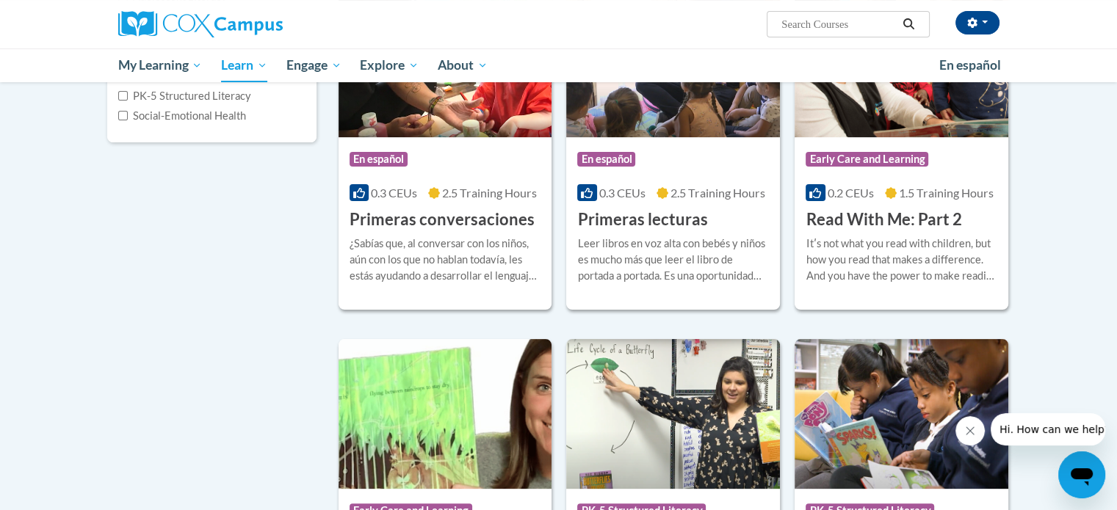
scroll to position [188, 0]
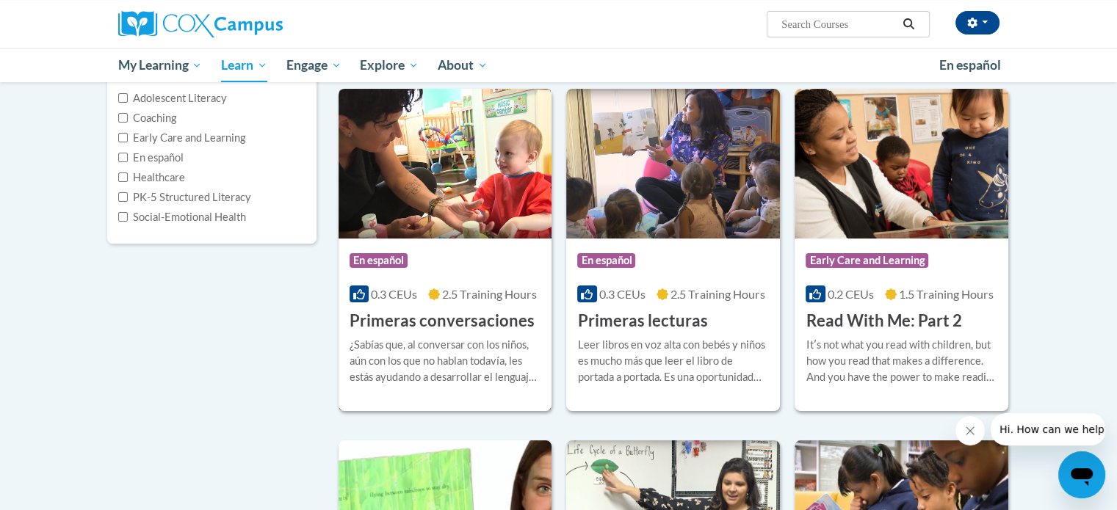
click at [421, 184] on img at bounding box center [446, 164] width 214 height 150
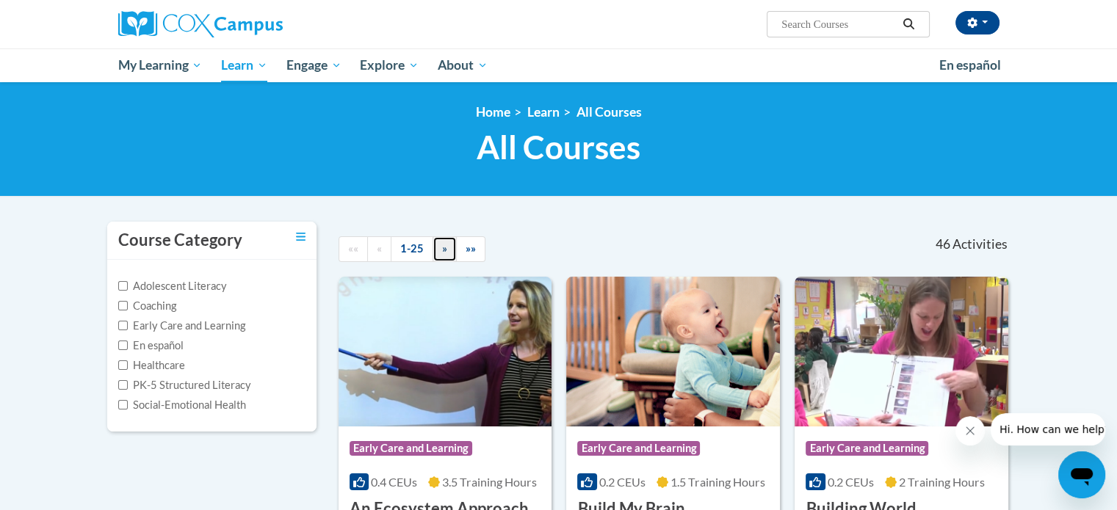
click at [437, 255] on link "»" at bounding box center [445, 250] width 24 height 26
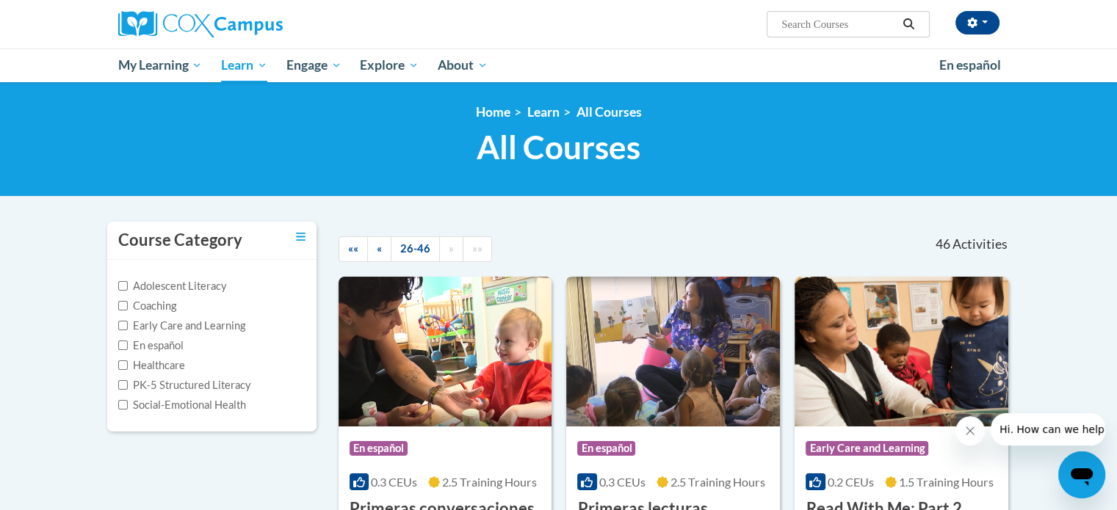
click at [724, 369] on img at bounding box center [673, 352] width 214 height 150
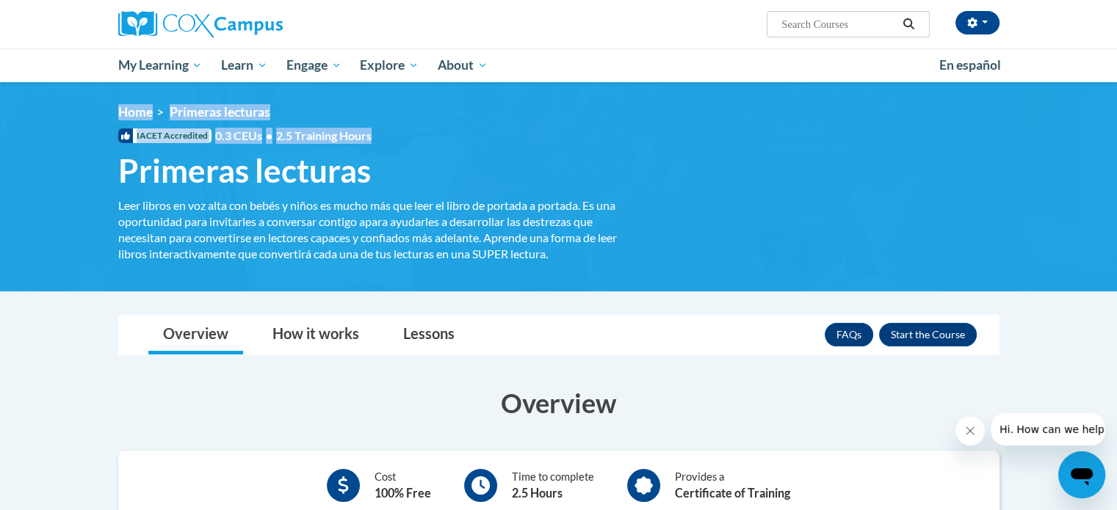
drag, startPoint x: 1116, startPoint y: 64, endPoint x: 1119, endPoint y: 130, distance: 66.2
click at [1116, 130] on html "[PERSON_NAME] ([GEOGRAPHIC_DATA]/New_York UTC-04:00) My Profile Inbox My Transc…" at bounding box center [558, 255] width 1117 height 510
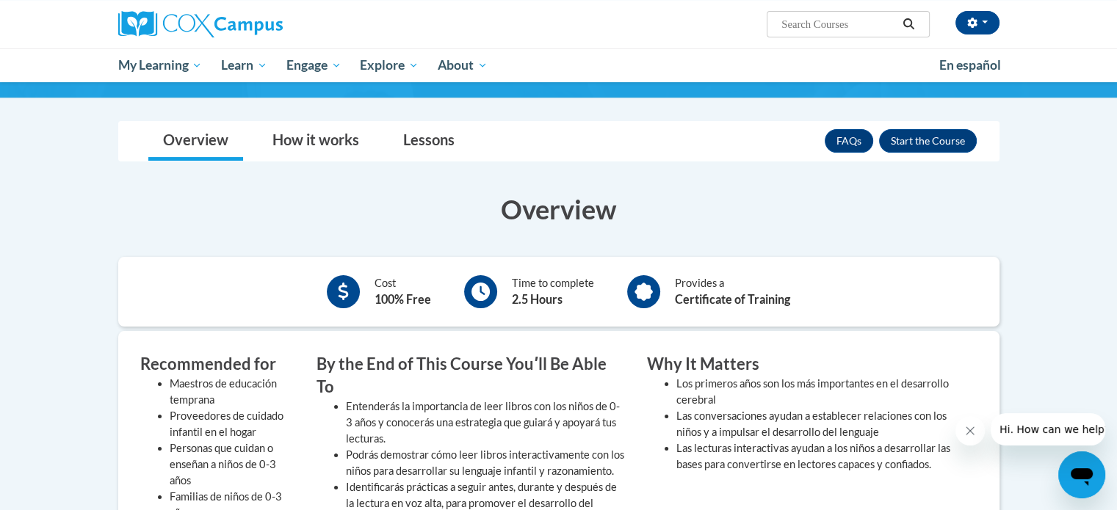
scroll to position [195, 0]
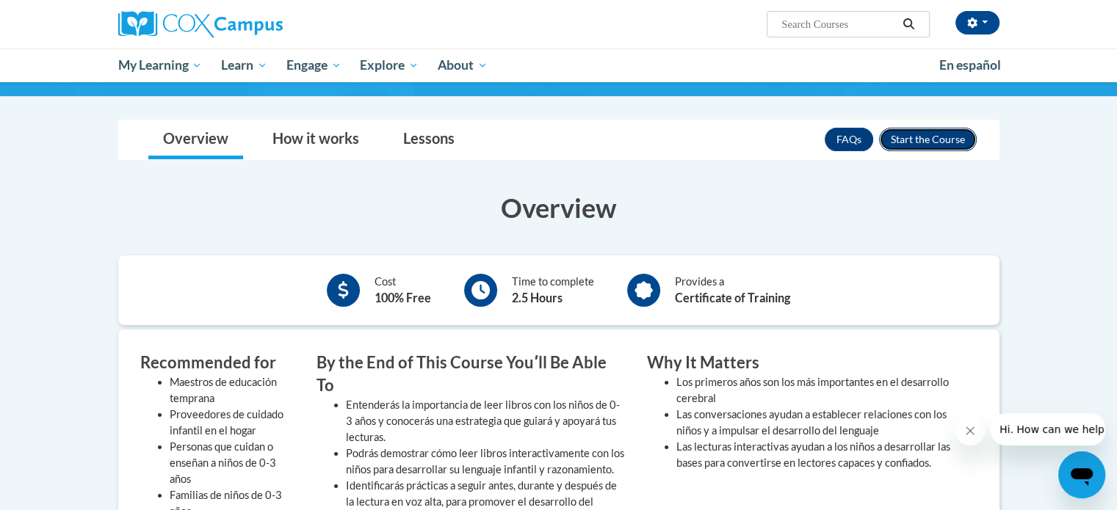
click at [933, 142] on button "Enroll" at bounding box center [928, 140] width 98 height 24
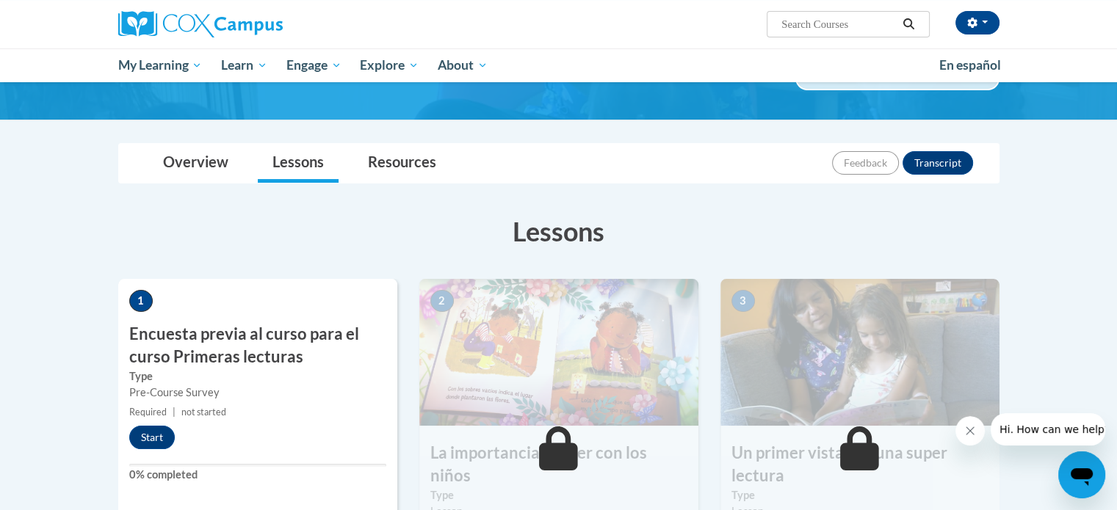
scroll to position [103, 0]
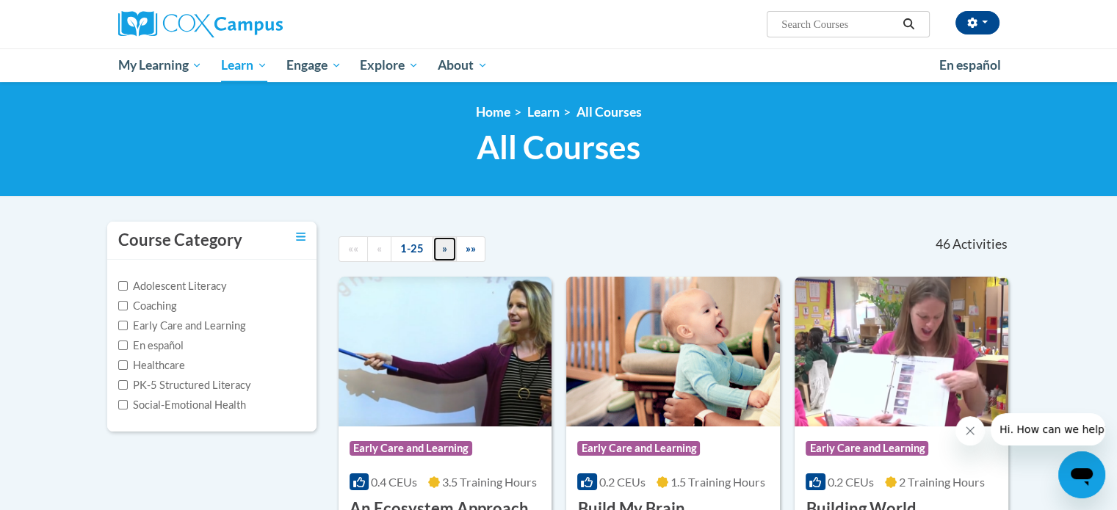
click at [447, 245] on link "»" at bounding box center [445, 250] width 24 height 26
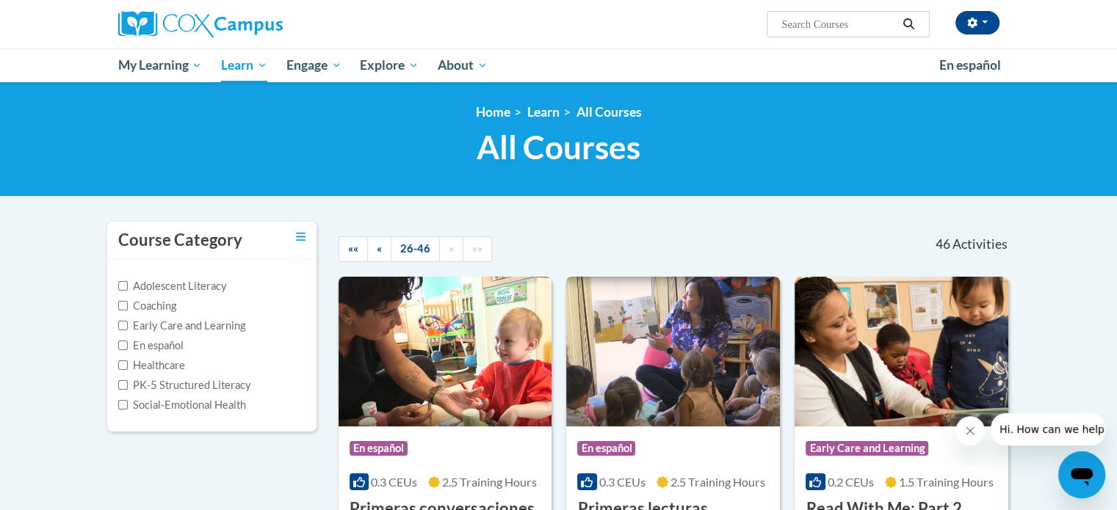
click at [732, 321] on img at bounding box center [673, 352] width 214 height 150
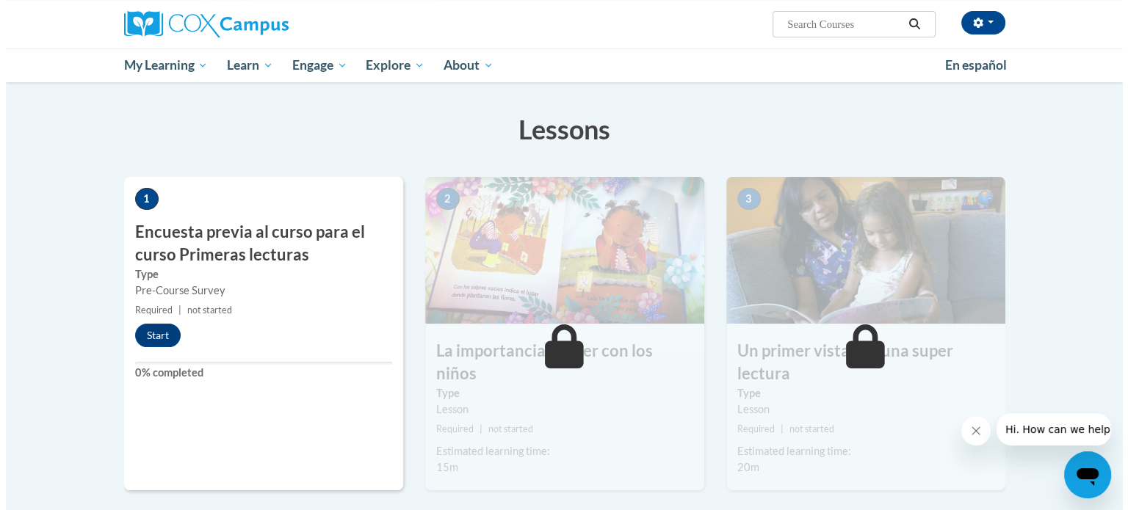
scroll to position [213, 0]
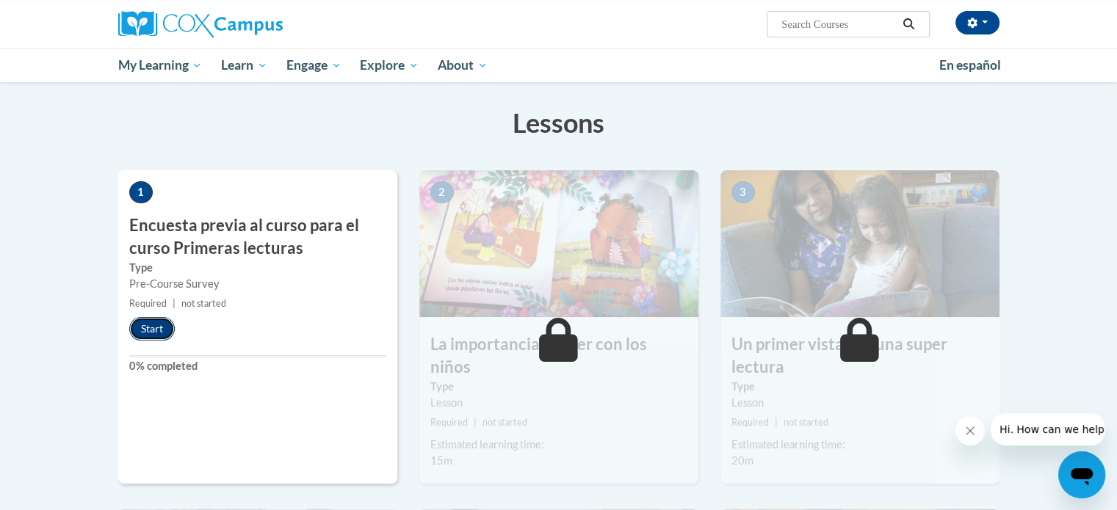
click at [151, 328] on button "Start" at bounding box center [152, 329] width 46 height 24
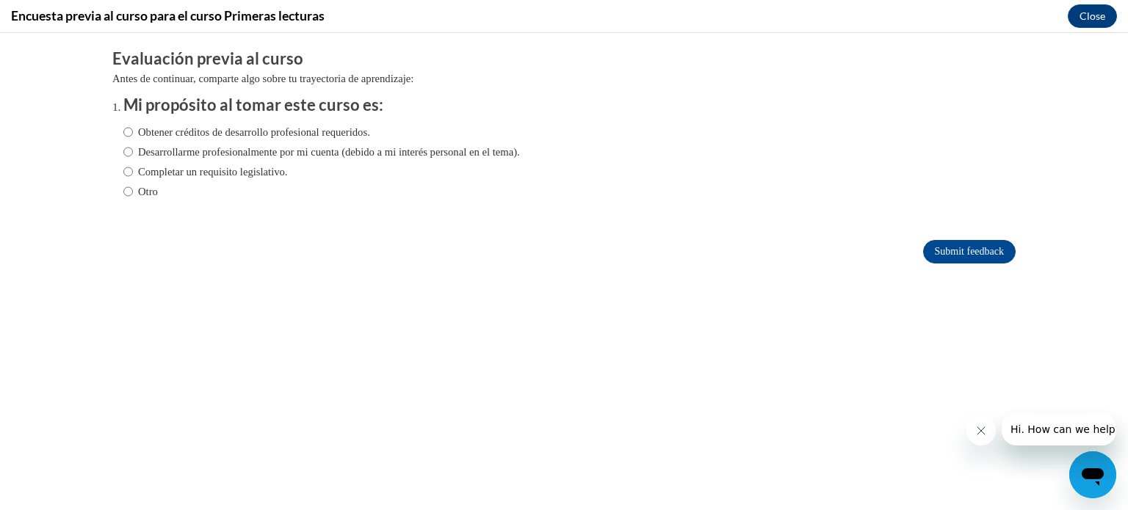
scroll to position [0, 0]
click at [123, 134] on input "Obtener créditos de desarrollo profesional requeridos." at bounding box center [128, 132] width 10 height 16
radio input "true"
click at [934, 246] on input "Submit feedback" at bounding box center [969, 252] width 93 height 24
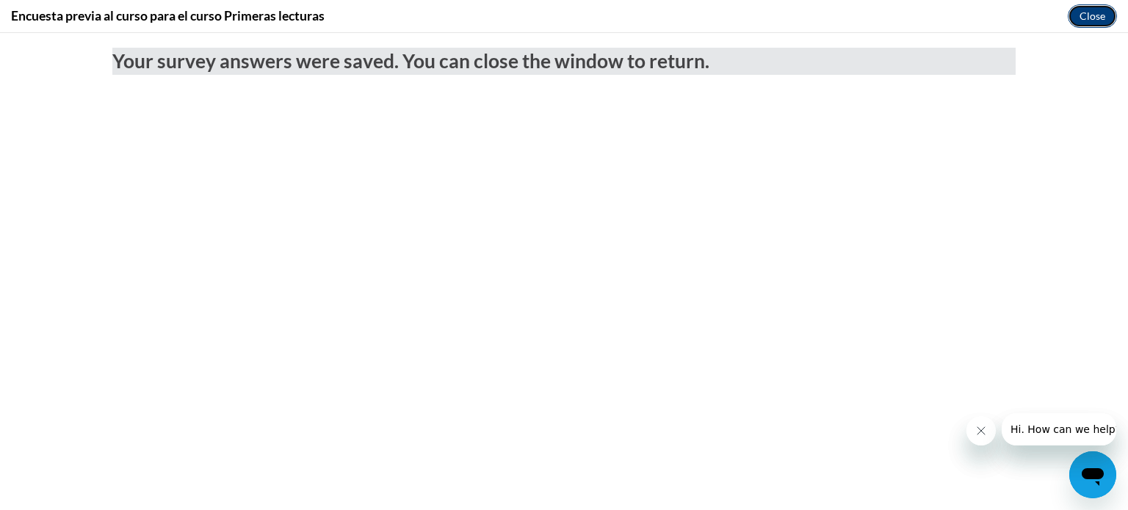
click at [1082, 9] on button "Close" at bounding box center [1092, 16] width 49 height 24
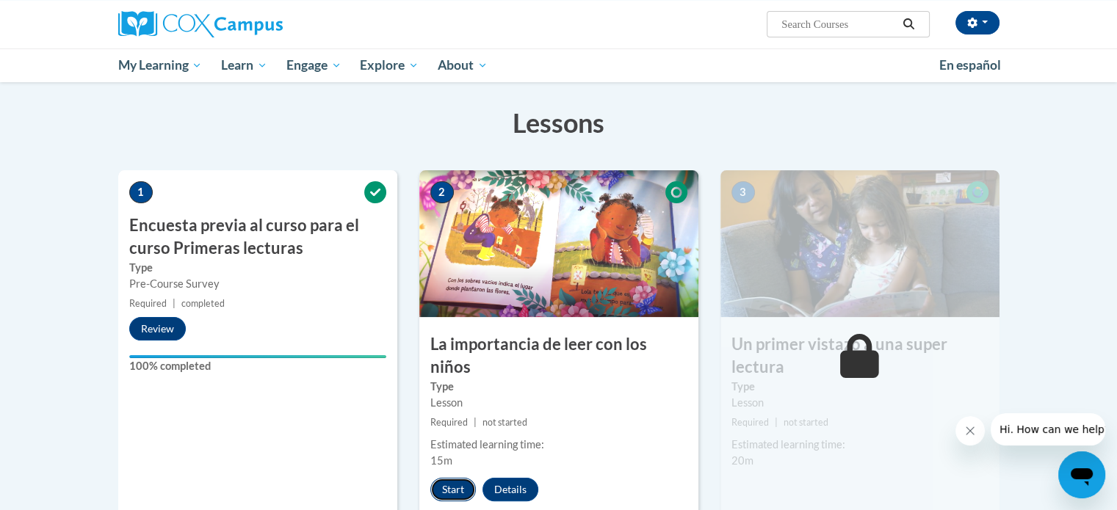
click at [464, 478] on button "Start" at bounding box center [453, 490] width 46 height 24
